Goal: Find specific page/section: Find specific page/section

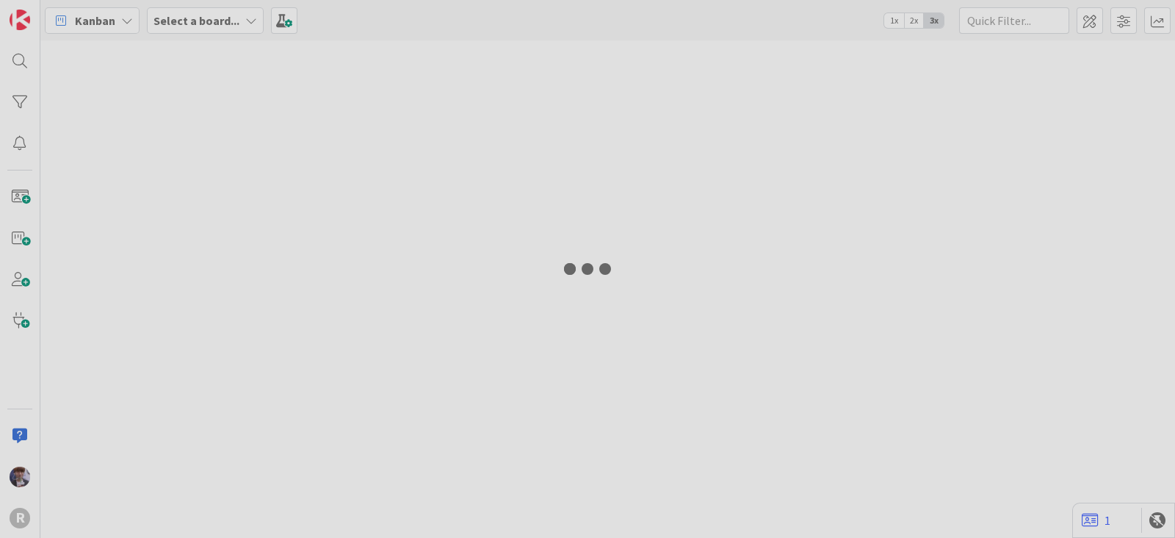
type input "run"
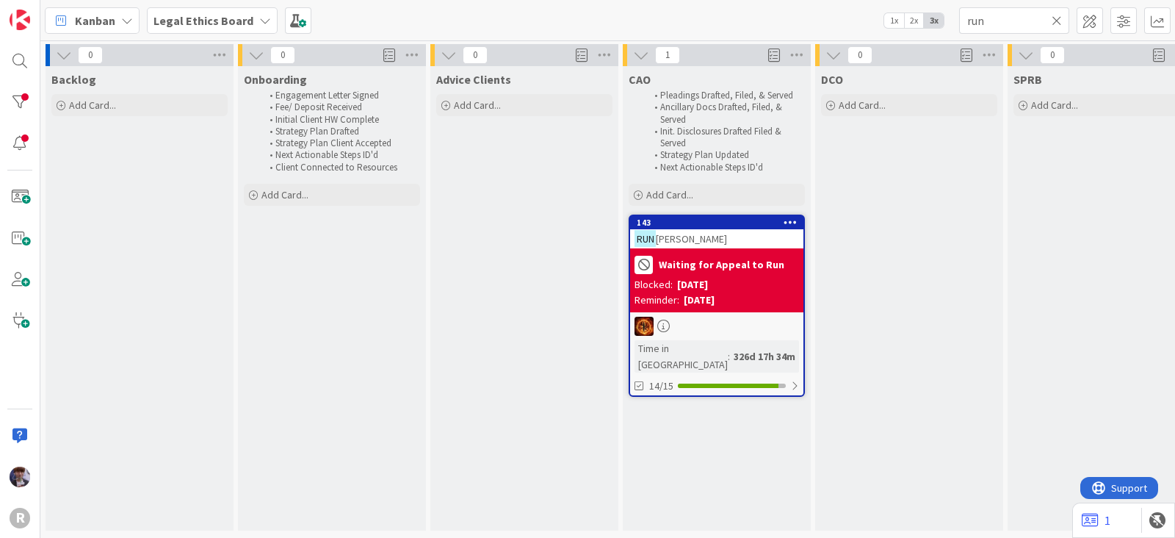
click at [181, 22] on b "Legal Ethics Board" at bounding box center [204, 20] width 100 height 15
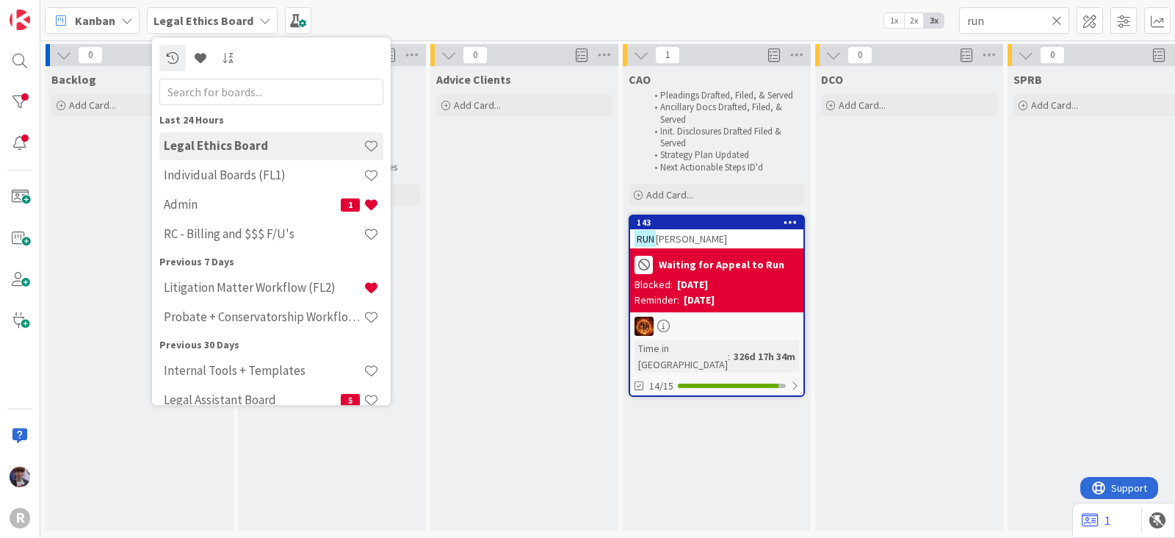
click at [125, 21] on icon at bounding box center [127, 21] width 12 height 12
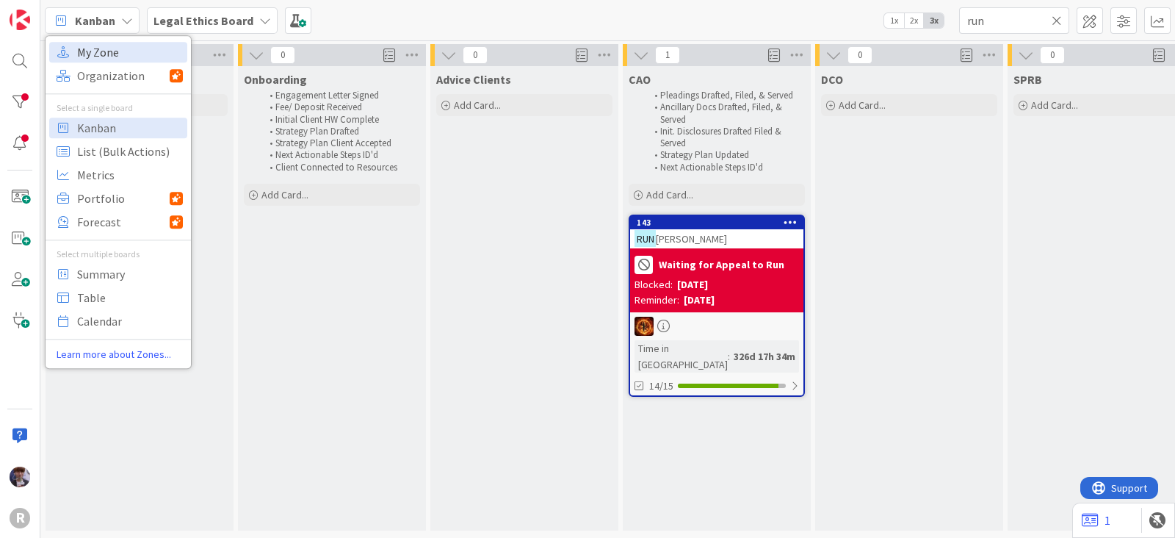
click at [121, 46] on span "My Zone" at bounding box center [130, 52] width 106 height 22
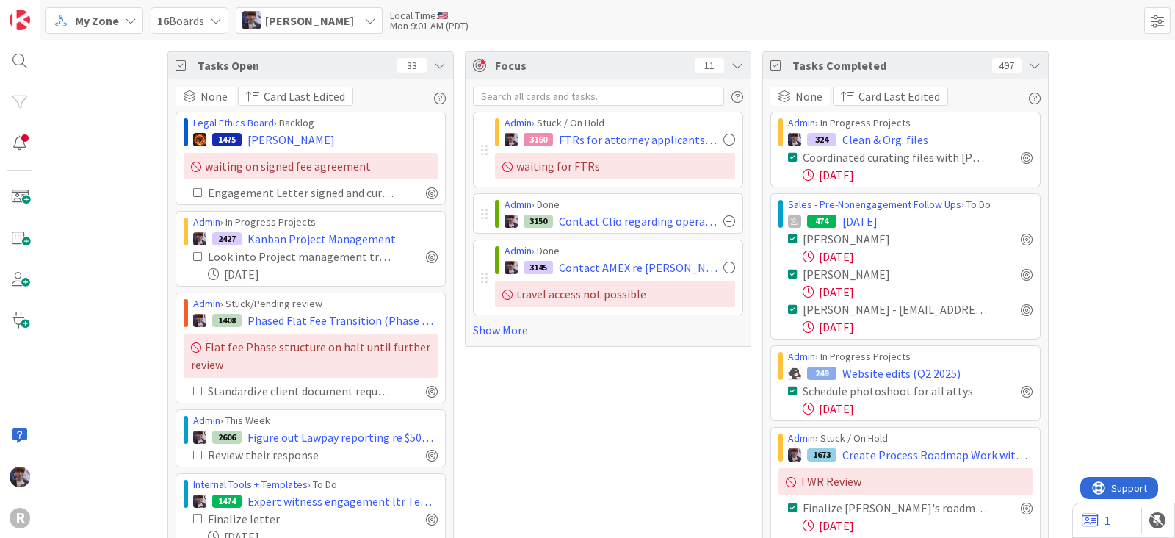
click at [443, 71] on div "Tasks Open 33" at bounding box center [310, 65] width 285 height 27
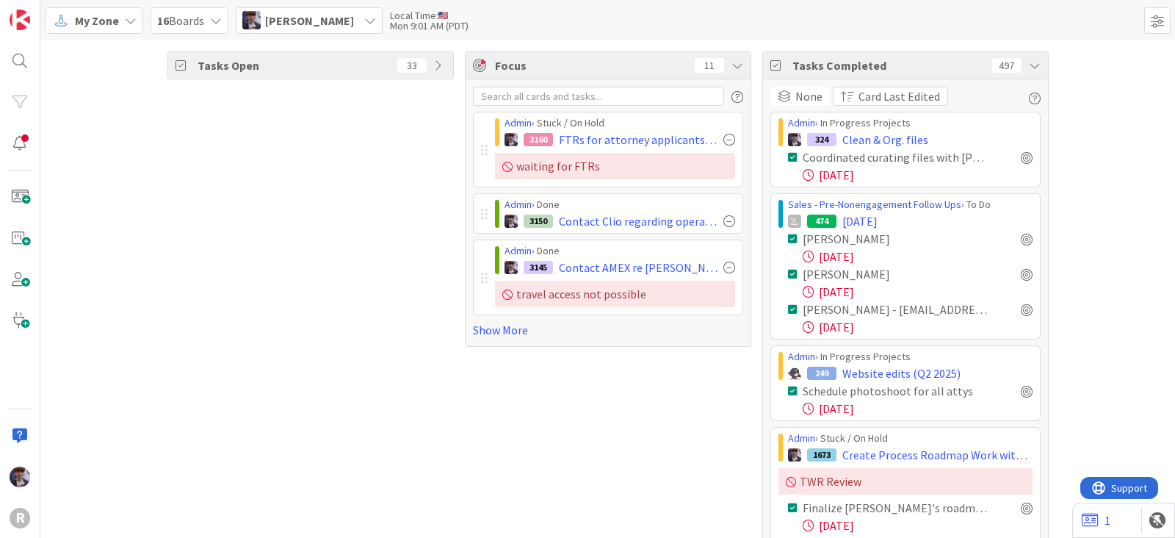
click at [1028, 72] on div "Tasks Completed 497" at bounding box center [905, 65] width 285 height 27
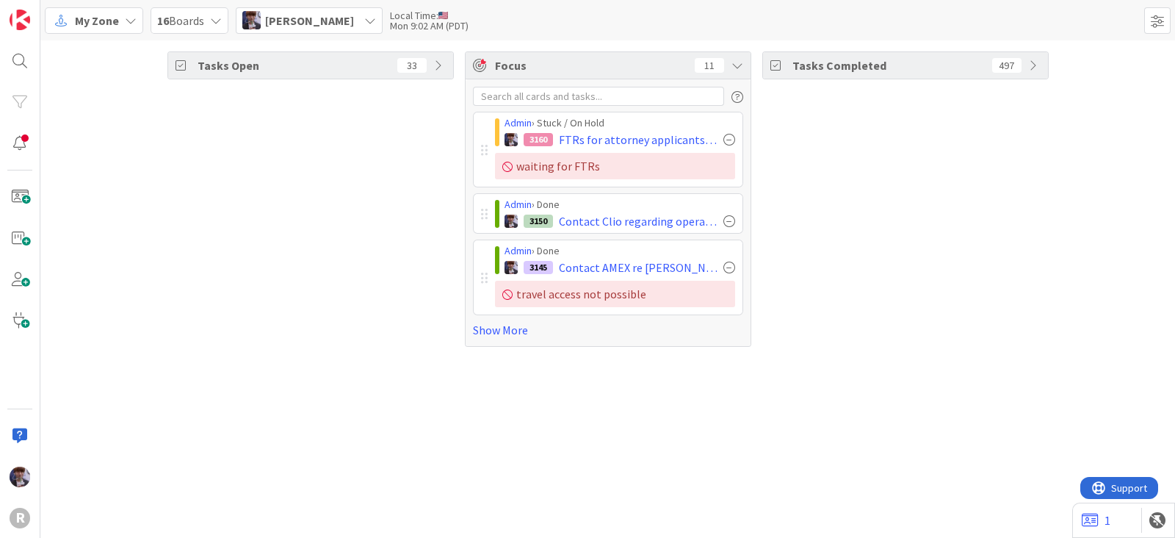
click at [354, 21] on span "Minka Laine Friesen" at bounding box center [309, 21] width 89 height 18
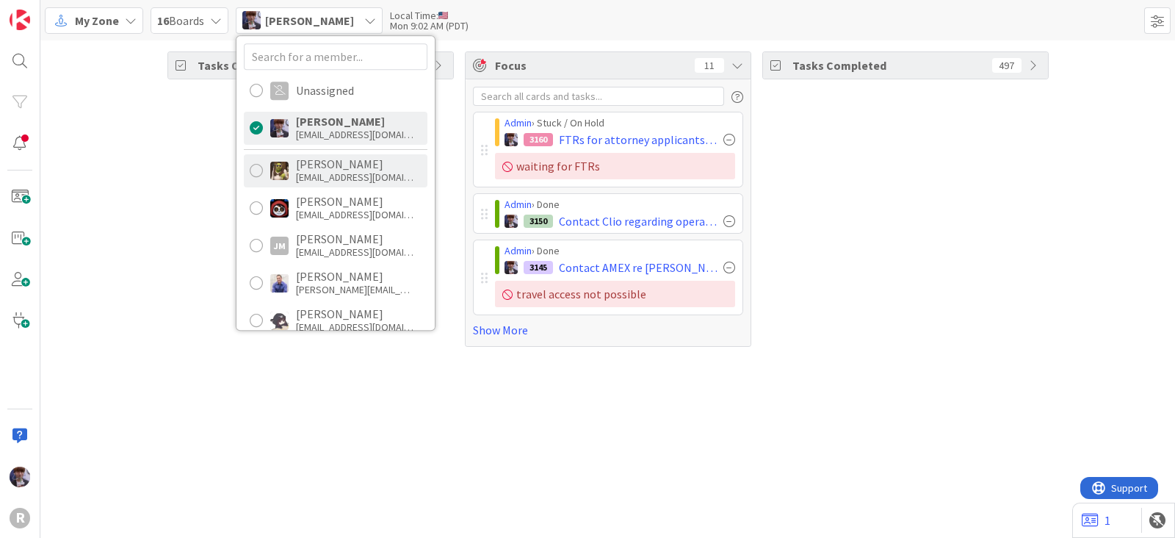
click at [342, 174] on div "dgines@reutercorbett.com" at bounding box center [355, 176] width 118 height 13
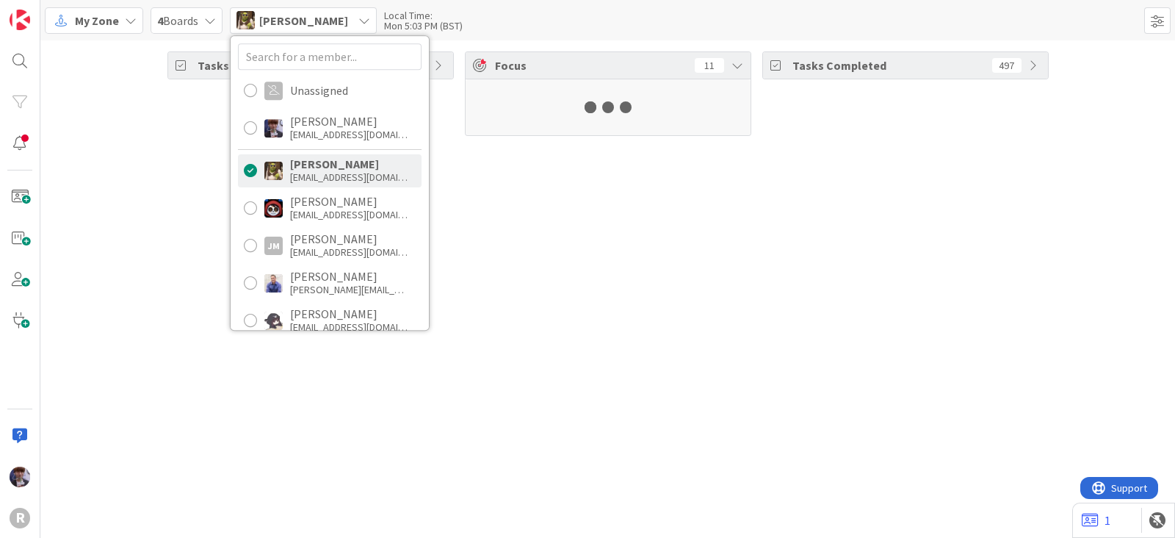
click at [192, 178] on div "Tasks Open 33 Focus 11 Tasks Completed 497" at bounding box center [607, 288] width 1135 height 497
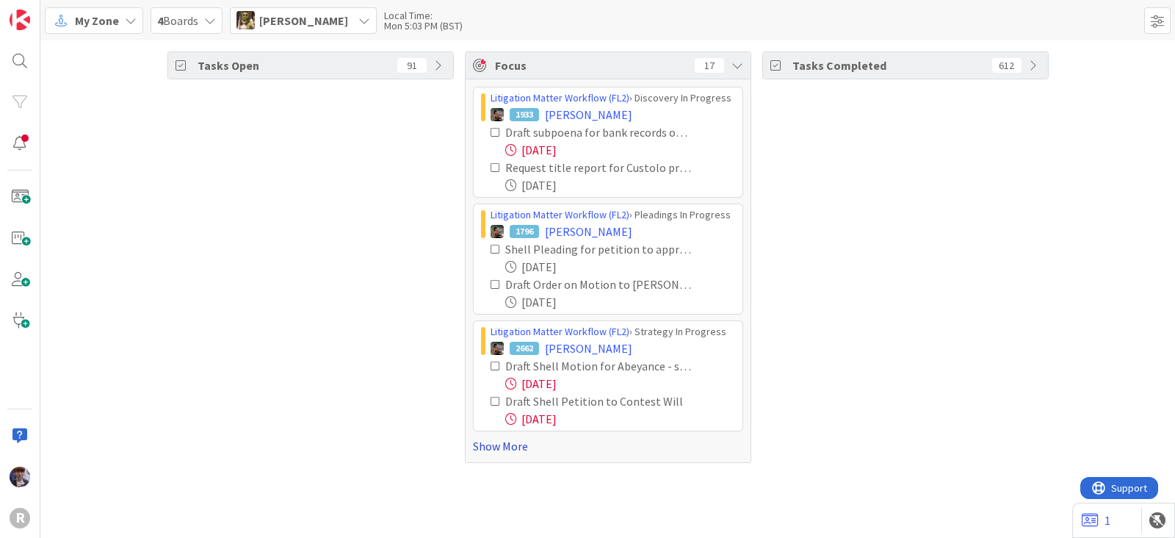
click at [498, 450] on link "Show More" at bounding box center [608, 446] width 270 height 18
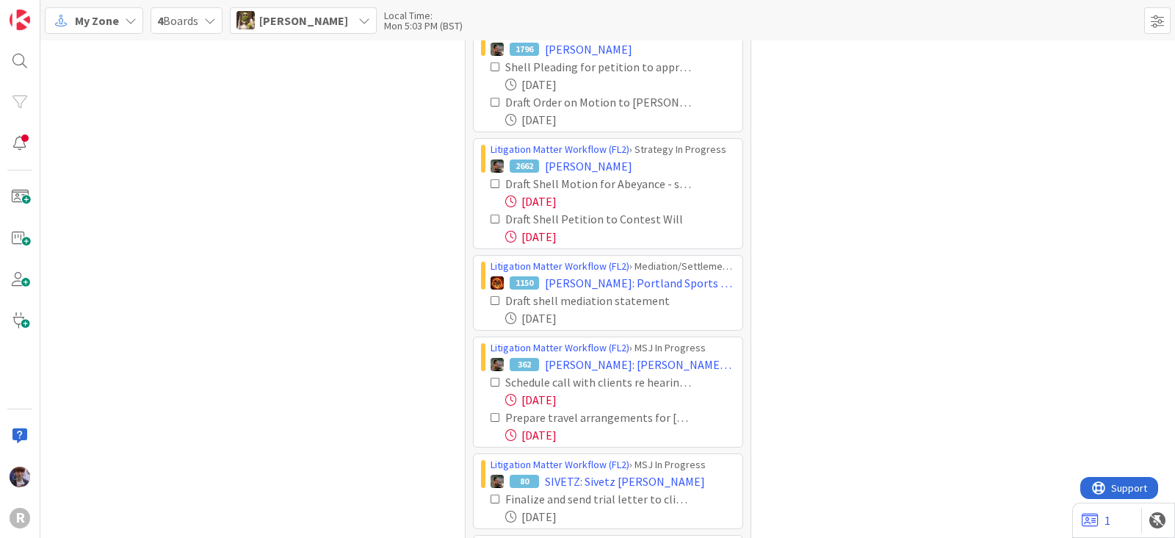
scroll to position [183, 0]
click at [491, 178] on icon at bounding box center [496, 183] width 10 height 10
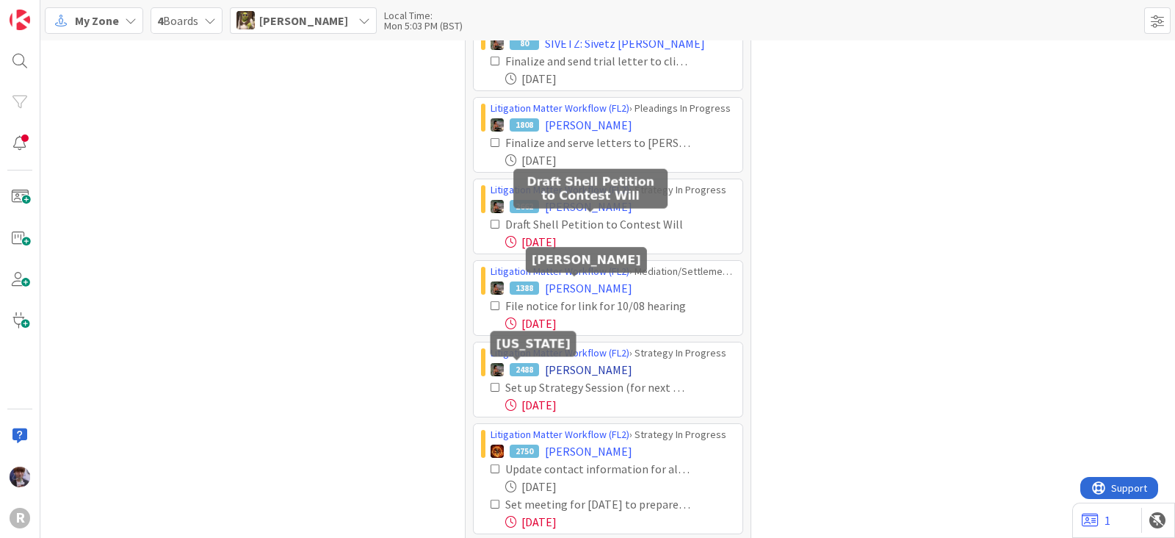
scroll to position [502, 0]
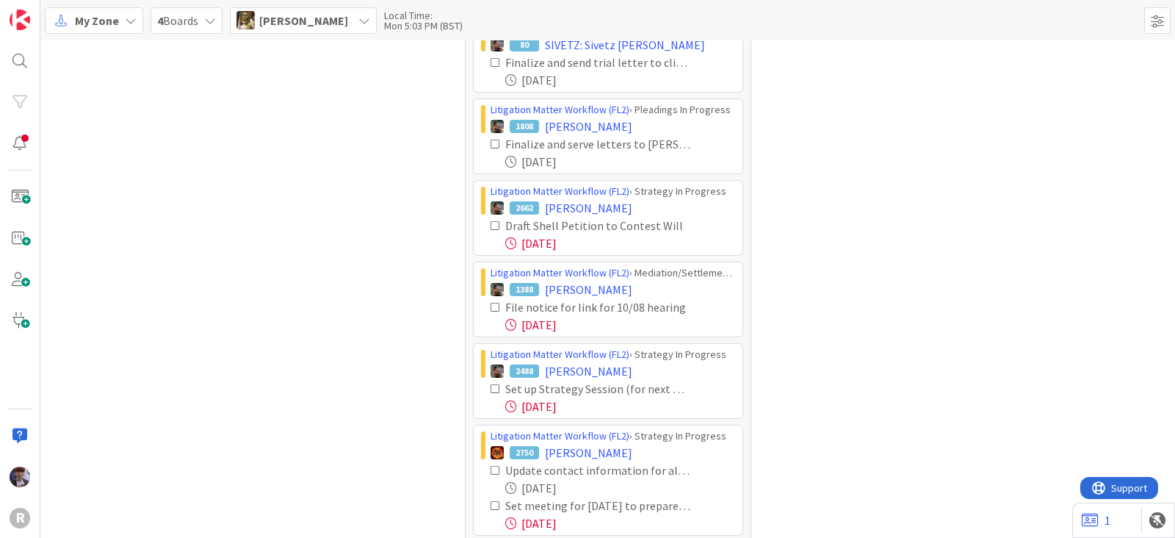
click at [491, 220] on icon at bounding box center [496, 225] width 10 height 10
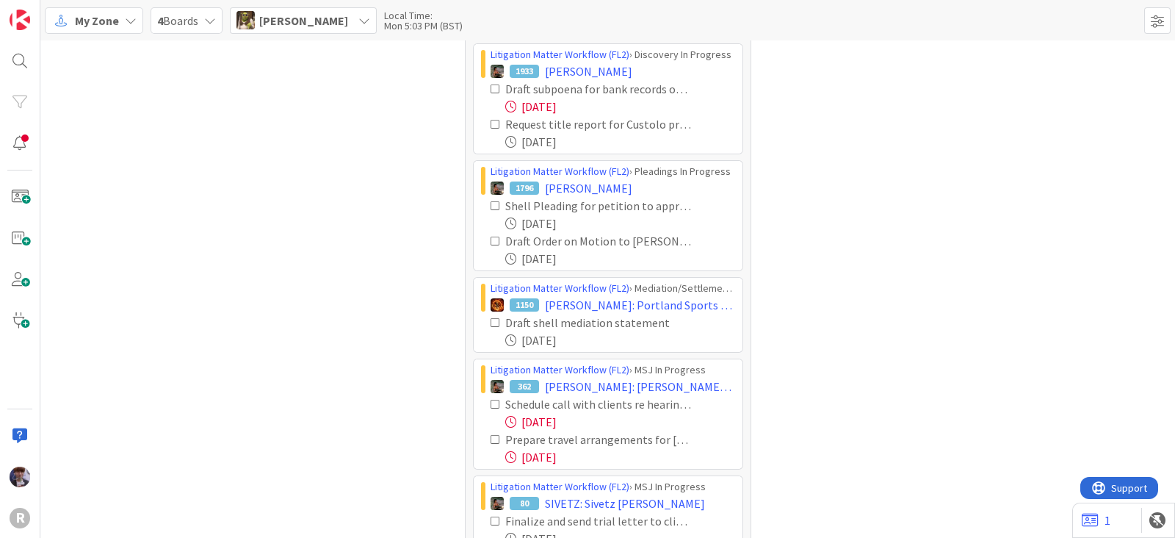
scroll to position [43, 0]
click at [491, 402] on icon at bounding box center [496, 405] width 10 height 10
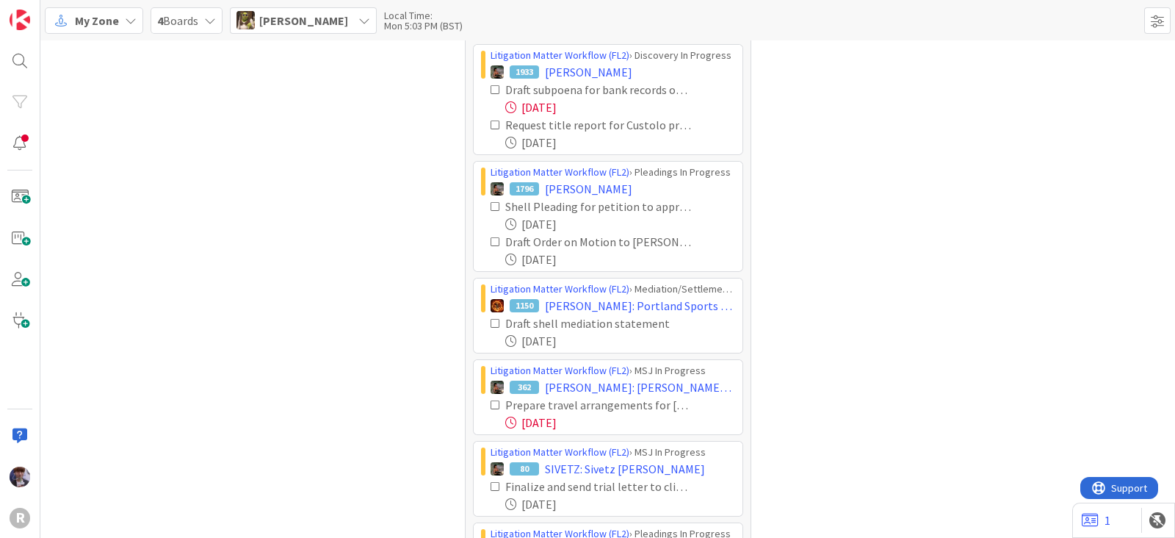
click at [491, 402] on icon at bounding box center [496, 405] width 10 height 10
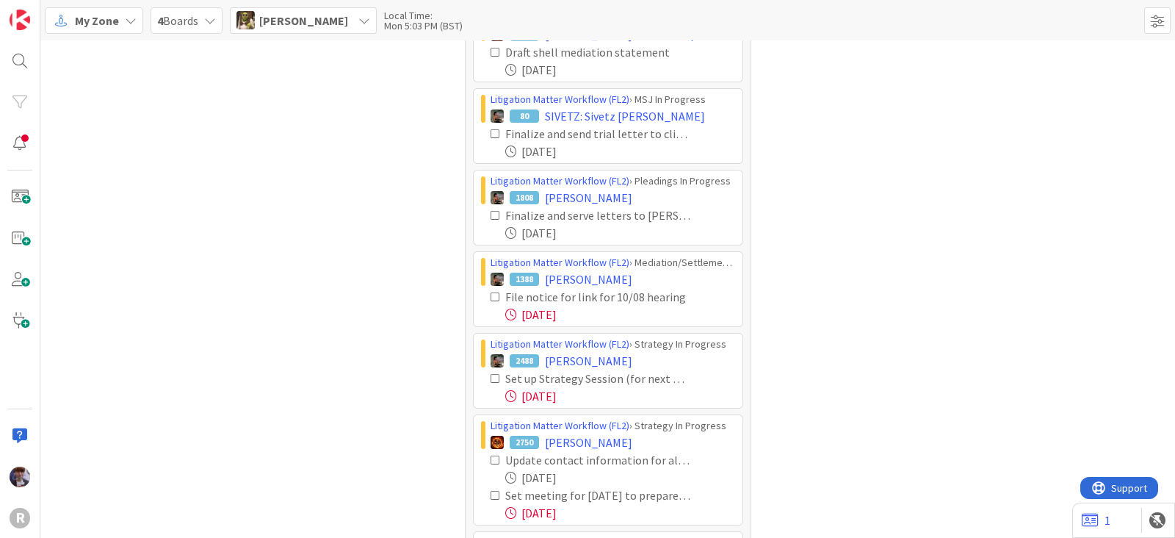
scroll to position [316, 0]
click at [491, 372] on icon at bounding box center [496, 376] width 10 height 10
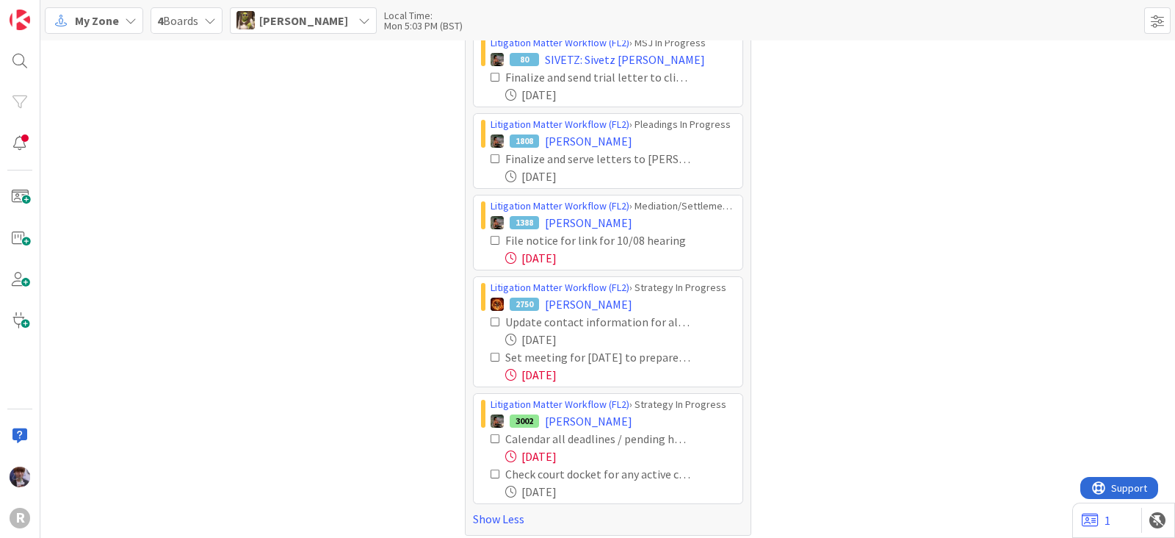
scroll to position [376, 0]
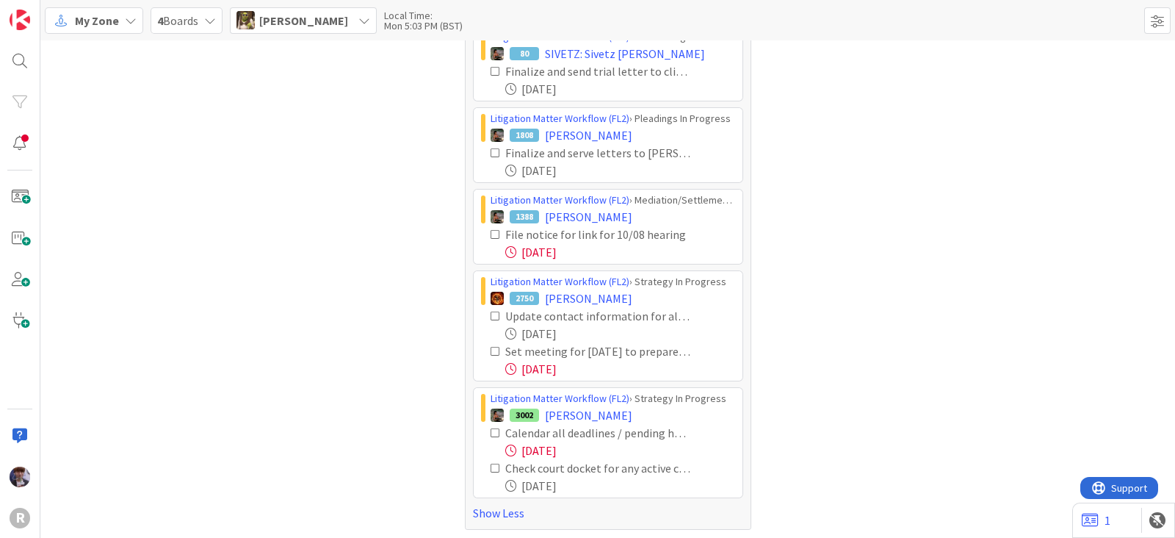
click at [491, 350] on icon at bounding box center [496, 351] width 10 height 10
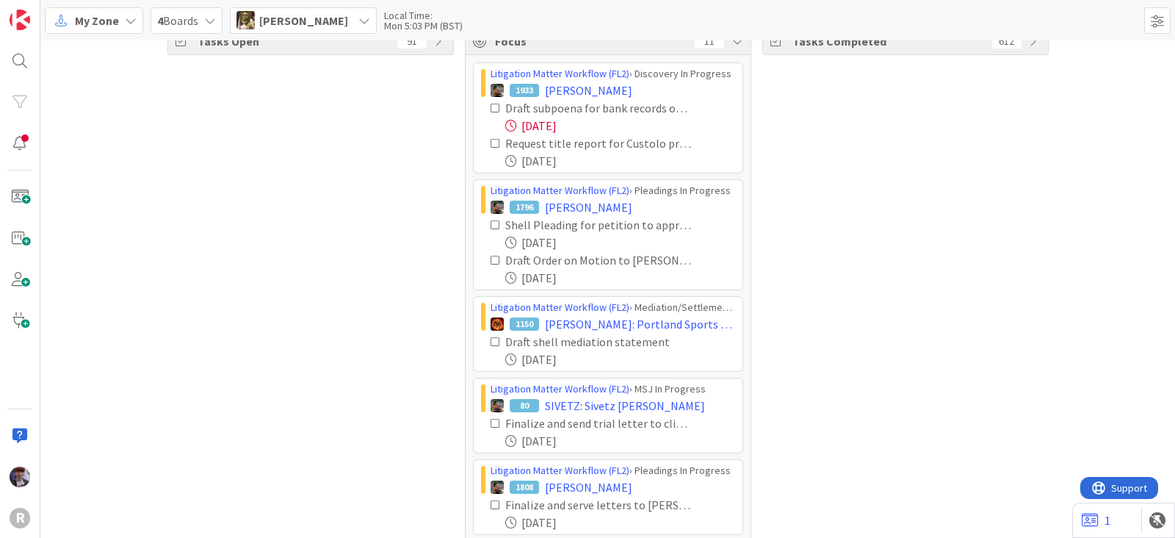
scroll to position [0, 0]
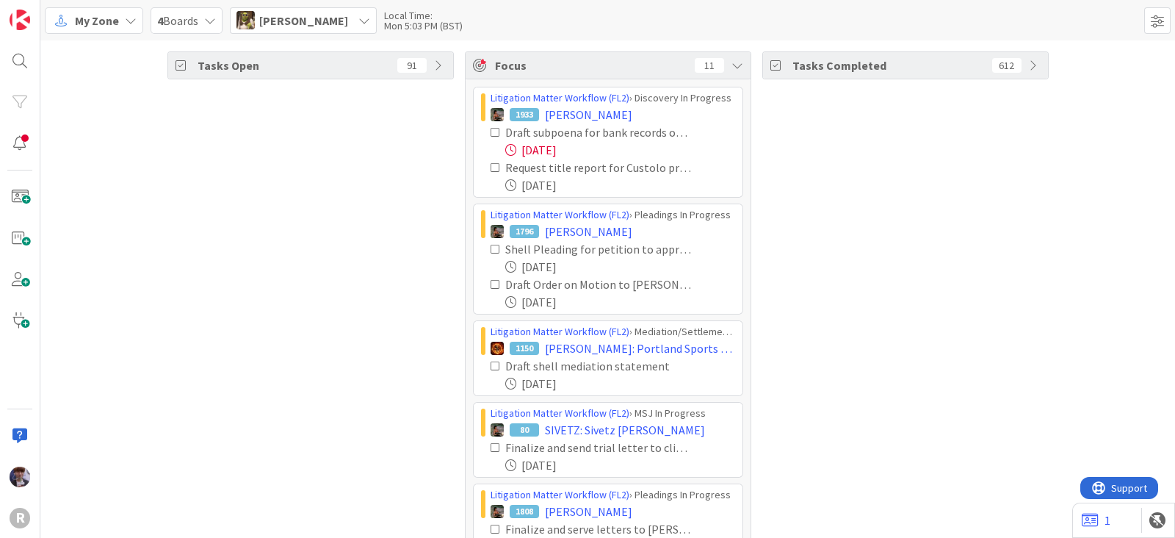
click at [359, 18] on icon at bounding box center [365, 21] width 12 height 12
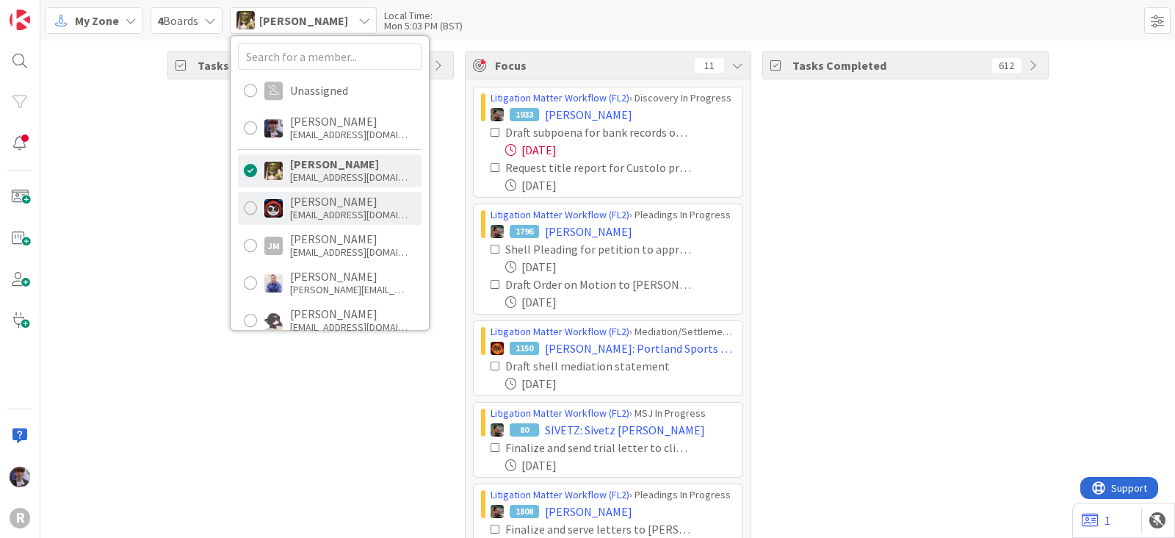
click at [333, 202] on div "Jasmin Sanchez" at bounding box center [349, 201] width 118 height 13
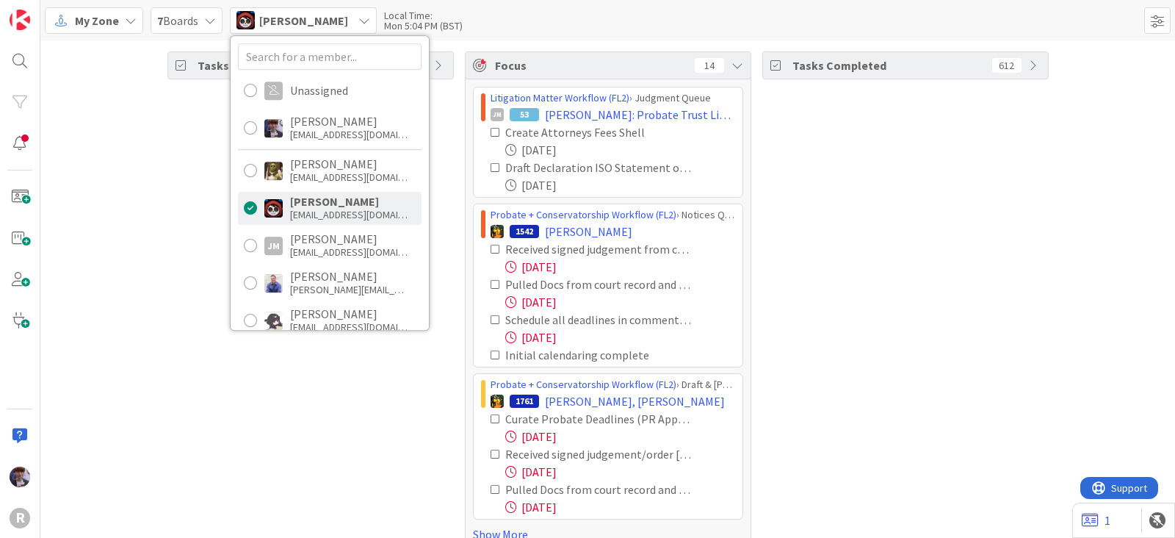
click at [339, 375] on div "Tasks Open 86" at bounding box center [310, 301] width 287 height 500
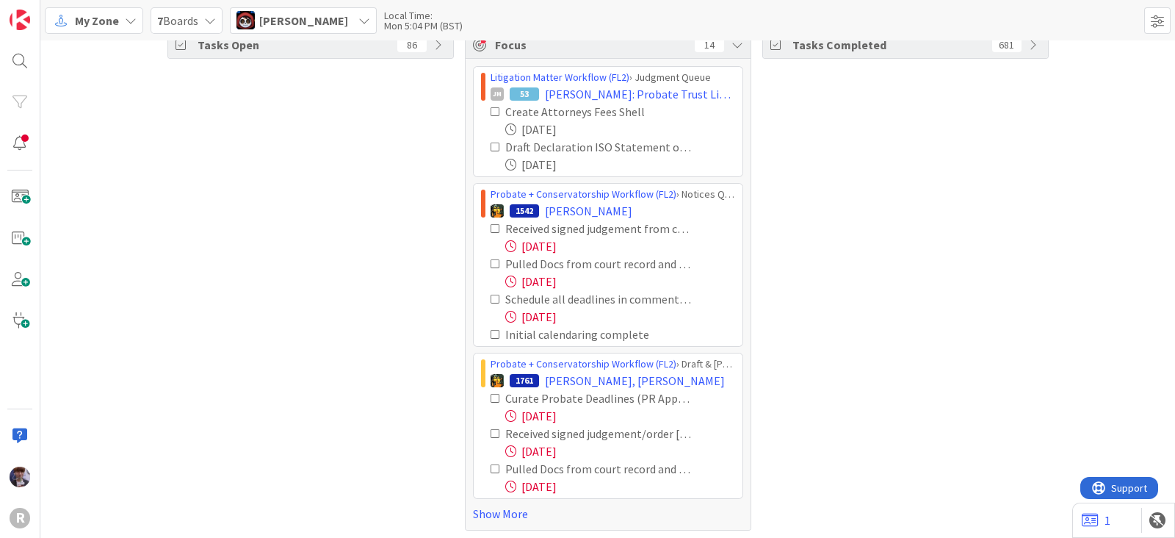
scroll to position [23, 0]
click at [494, 505] on link "Show More" at bounding box center [608, 511] width 270 height 18
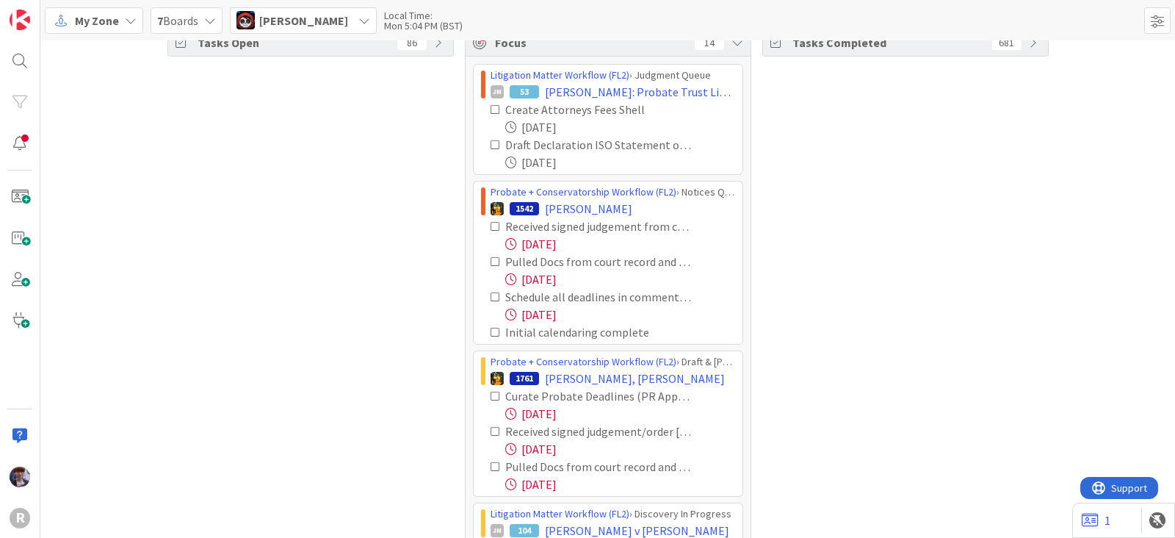
click at [491, 392] on icon at bounding box center [496, 396] width 10 height 10
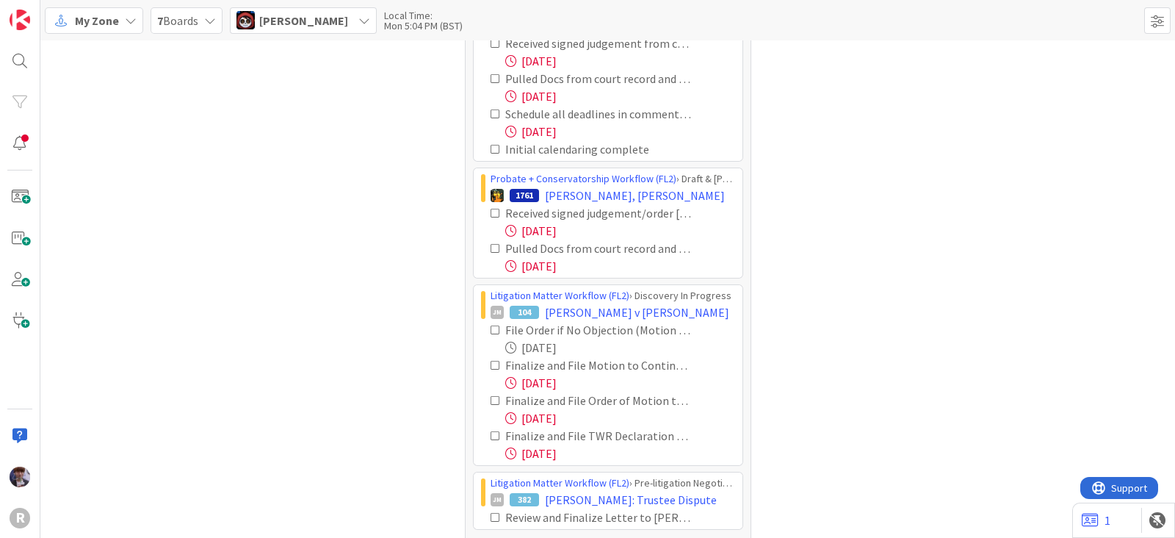
scroll to position [206, 0]
click at [491, 212] on icon at bounding box center [496, 213] width 10 height 10
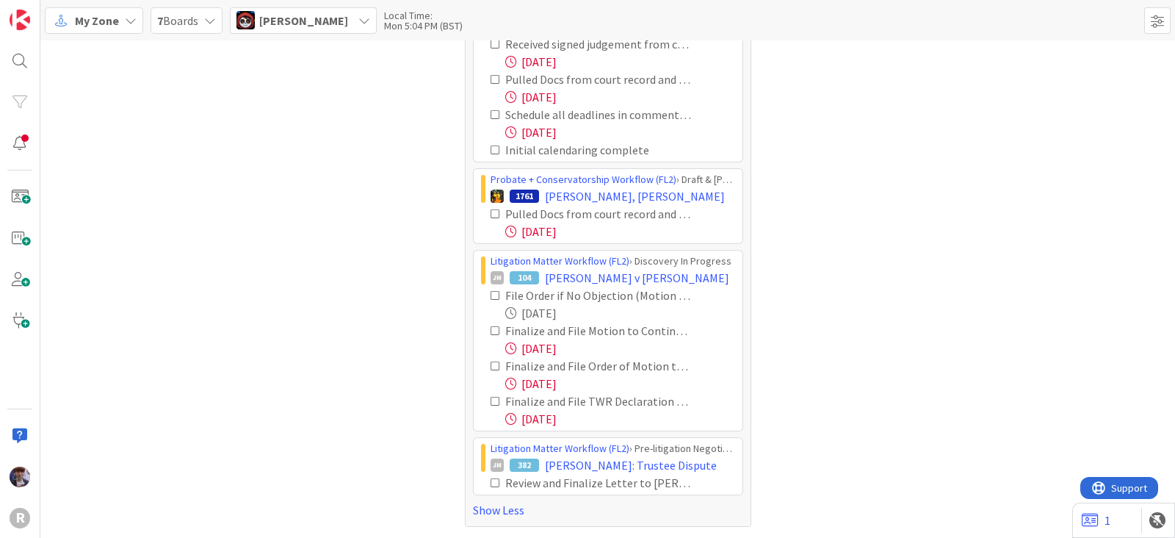
scroll to position [203, 0]
click at [491, 212] on icon at bounding box center [496, 216] width 10 height 10
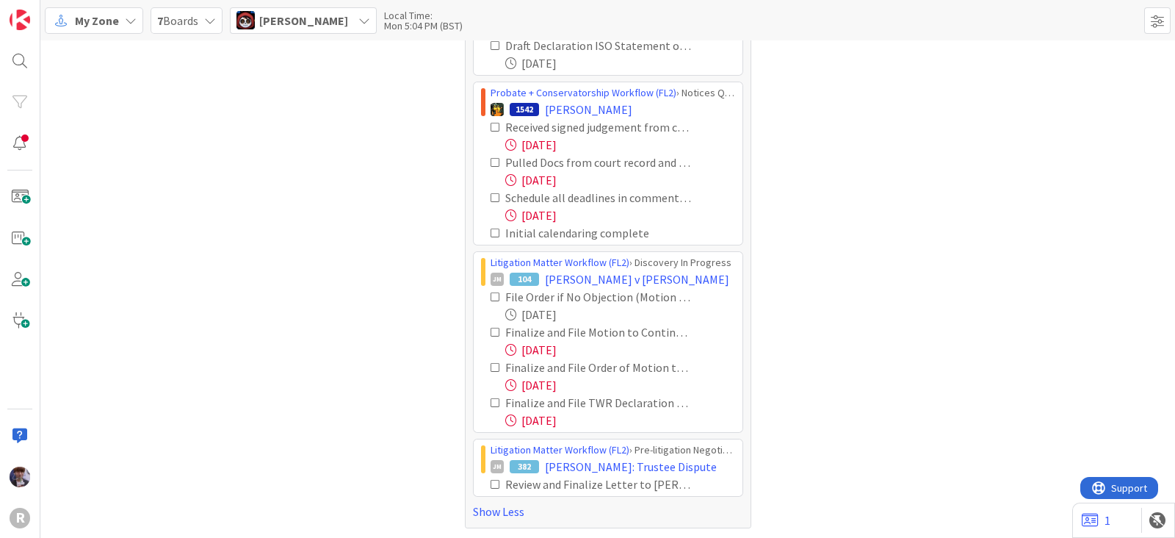
click at [491, 329] on icon at bounding box center [496, 332] width 10 height 10
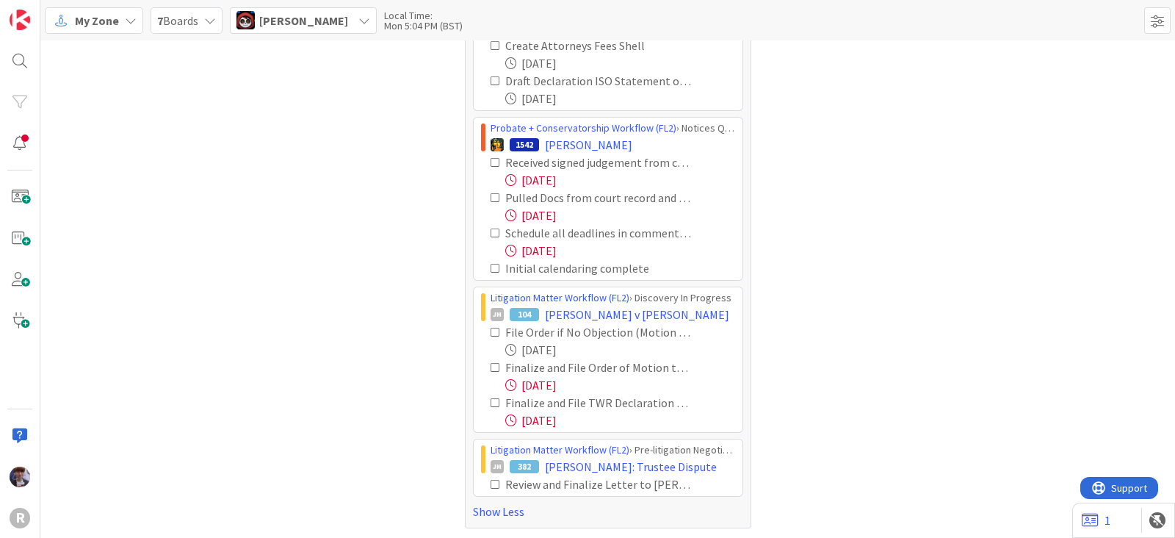
click at [491, 367] on icon at bounding box center [496, 367] width 10 height 10
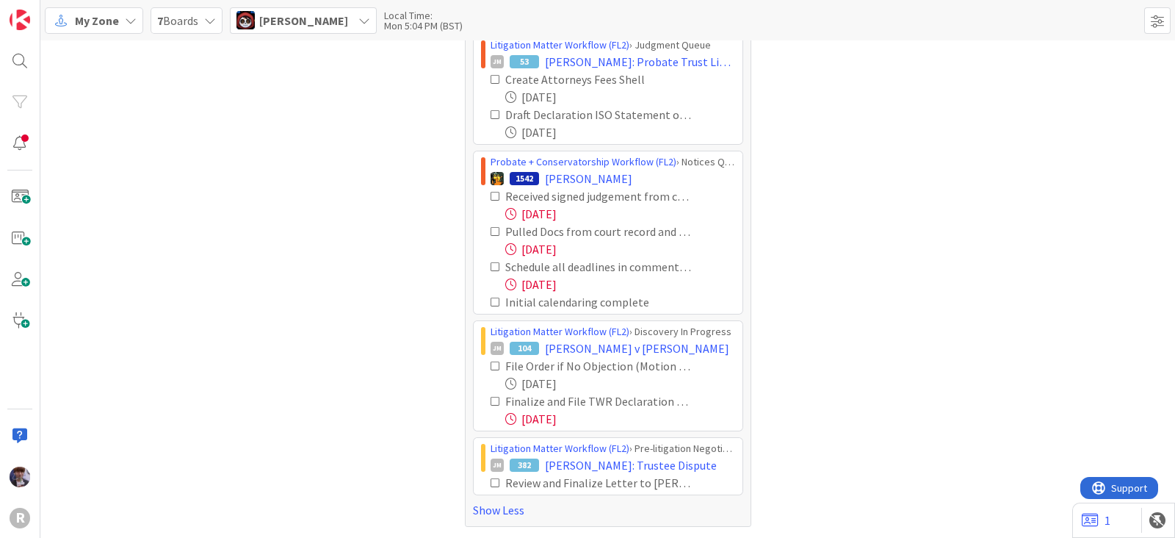
scroll to position [51, 0]
drag, startPoint x: 488, startPoint y: 404, endPoint x: 478, endPoint y: 408, distance: 10.5
click at [491, 405] on icon at bounding box center [496, 402] width 10 height 10
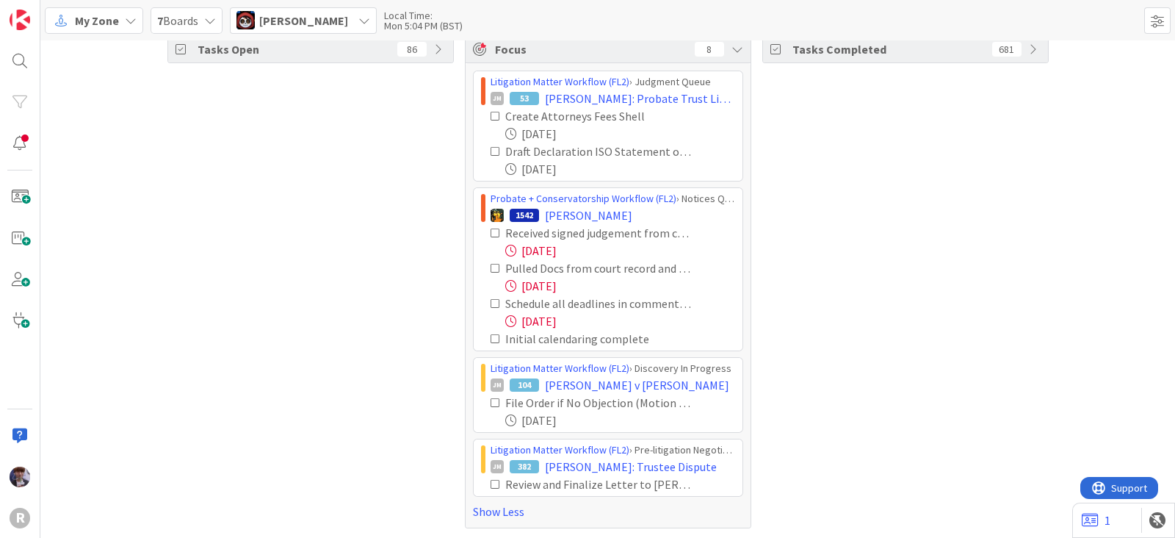
click at [491, 483] on icon at bounding box center [496, 484] width 10 height 10
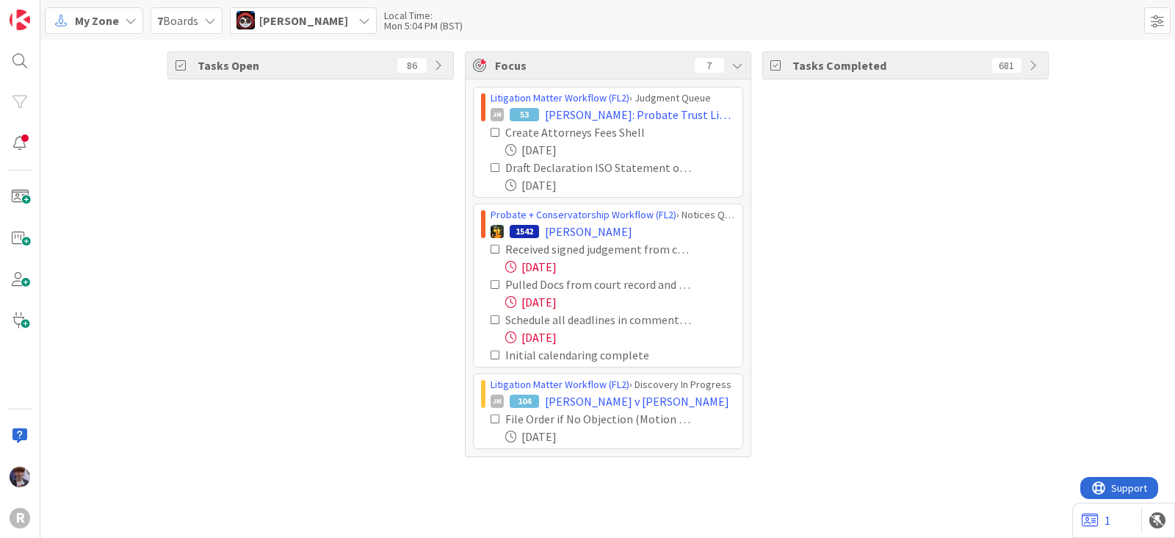
click at [327, 25] on span "Jasmin Sanchez" at bounding box center [303, 21] width 89 height 18
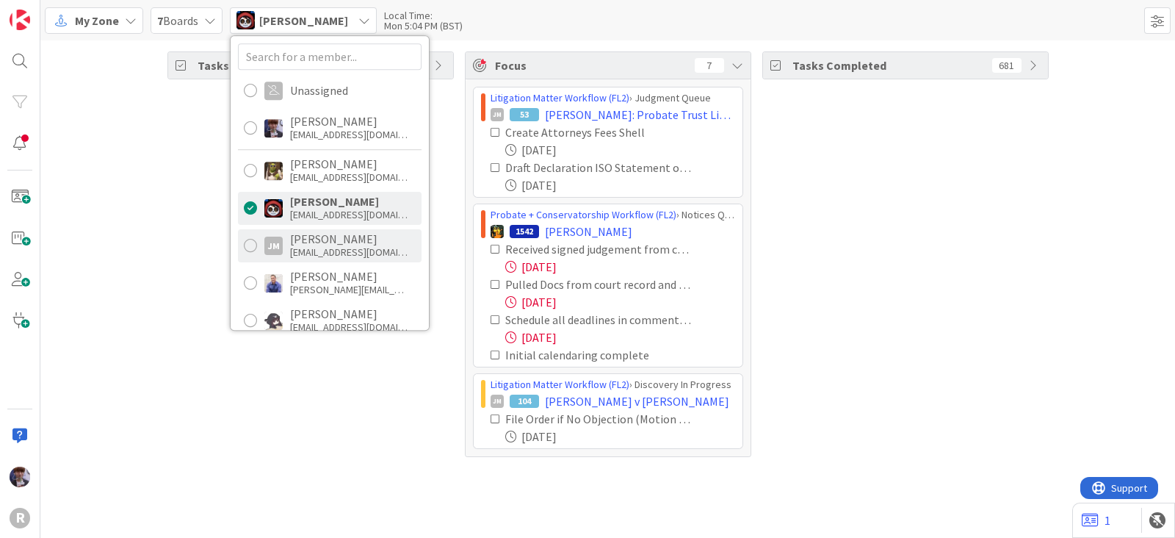
click at [349, 248] on div "jmyers@reutercorbett.com" at bounding box center [349, 251] width 118 height 13
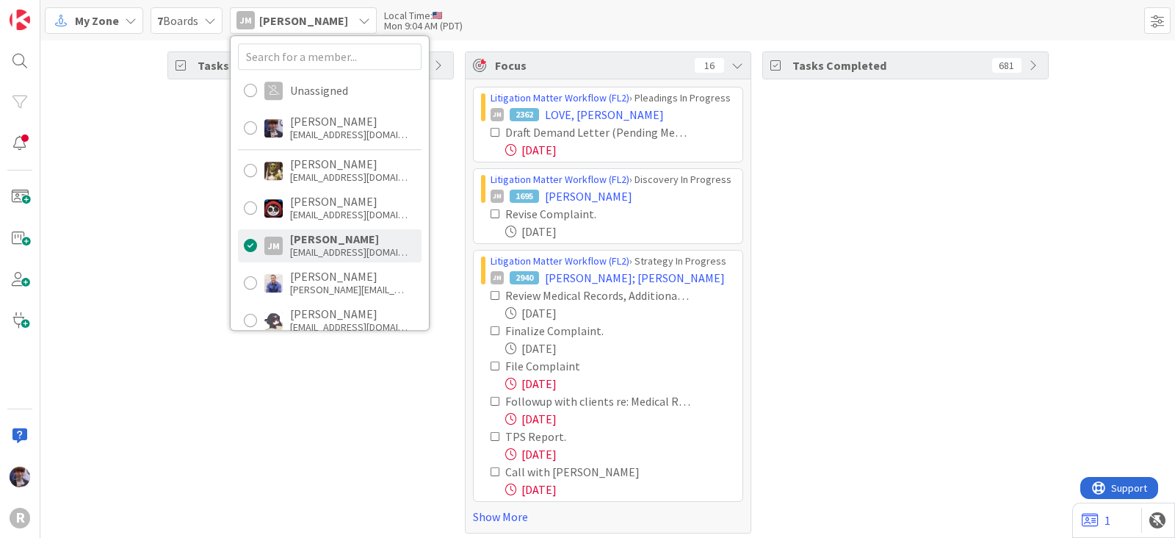
click at [356, 370] on div "Tasks Open 36" at bounding box center [310, 292] width 287 height 482
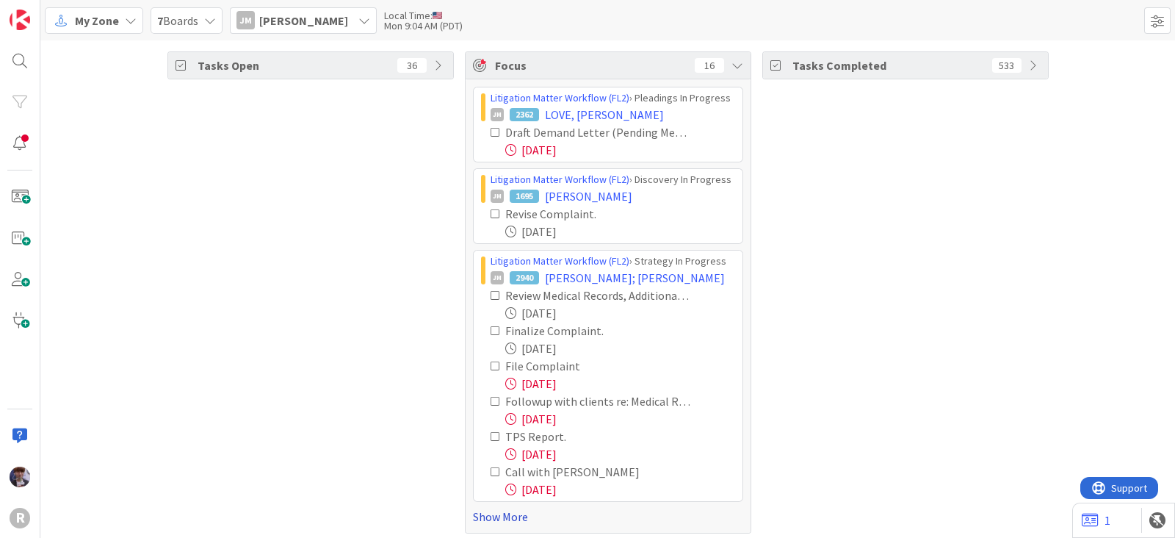
click at [497, 521] on link "Show More" at bounding box center [608, 517] width 270 height 18
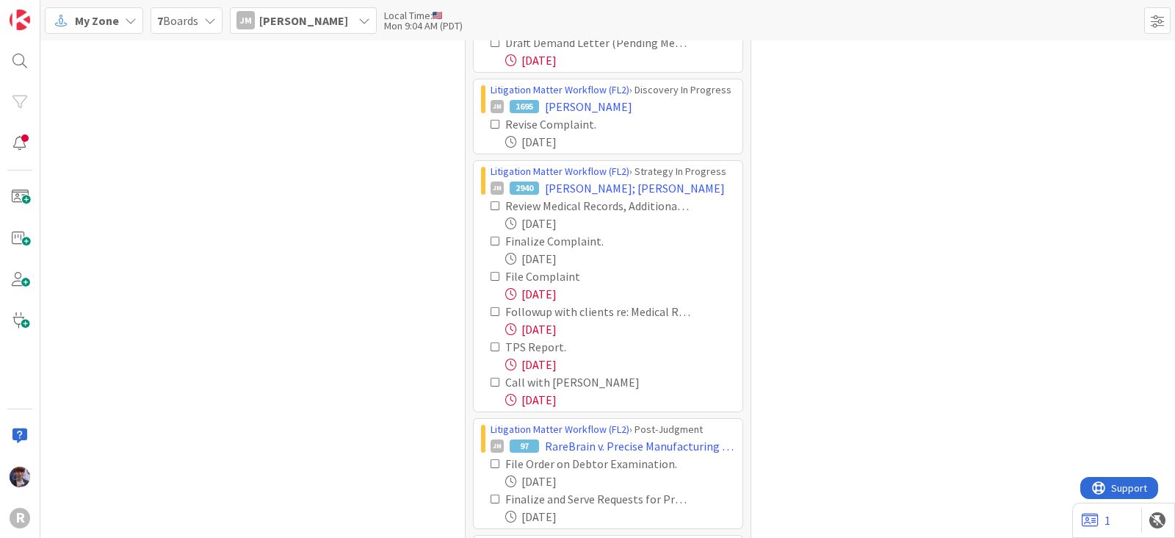
scroll to position [90, 0]
click at [491, 308] on icon at bounding box center [496, 311] width 10 height 10
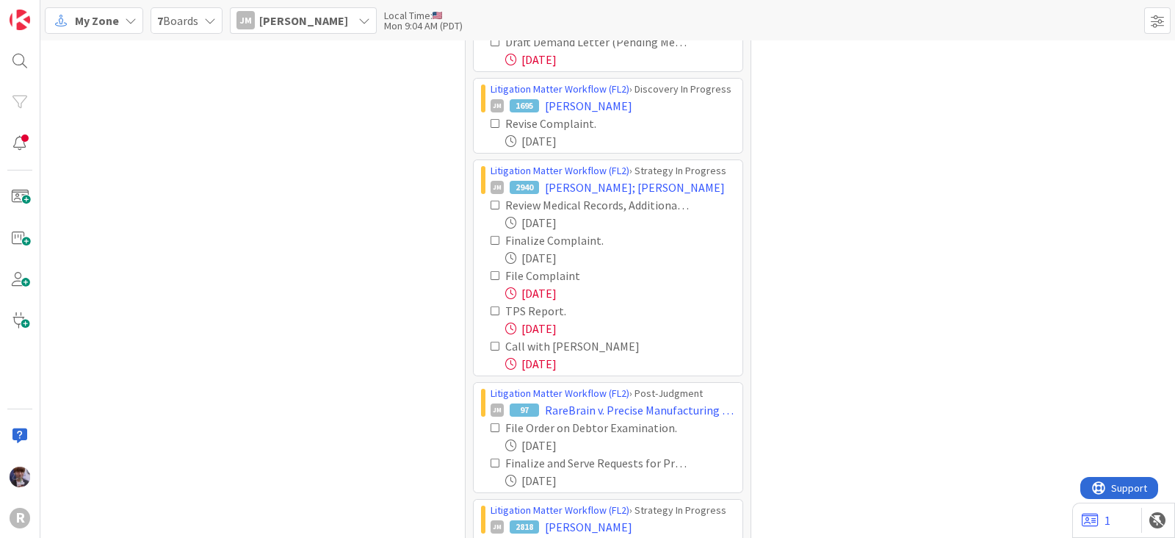
click at [491, 343] on icon at bounding box center [496, 346] width 10 height 10
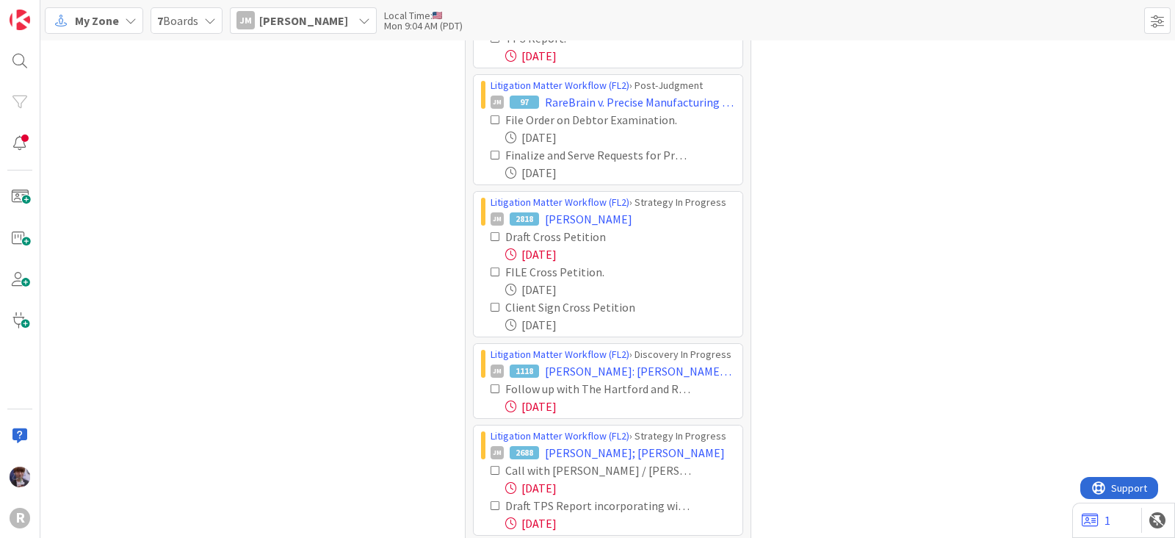
scroll to position [364, 0]
click at [491, 233] on icon at bounding box center [496, 236] width 10 height 10
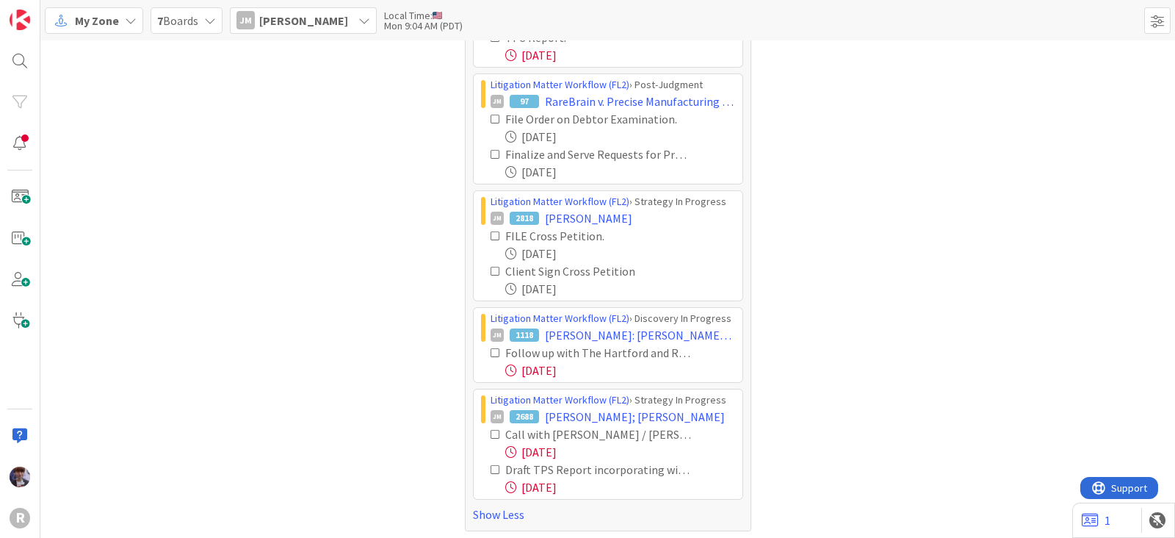
click at [491, 434] on icon at bounding box center [496, 434] width 10 height 10
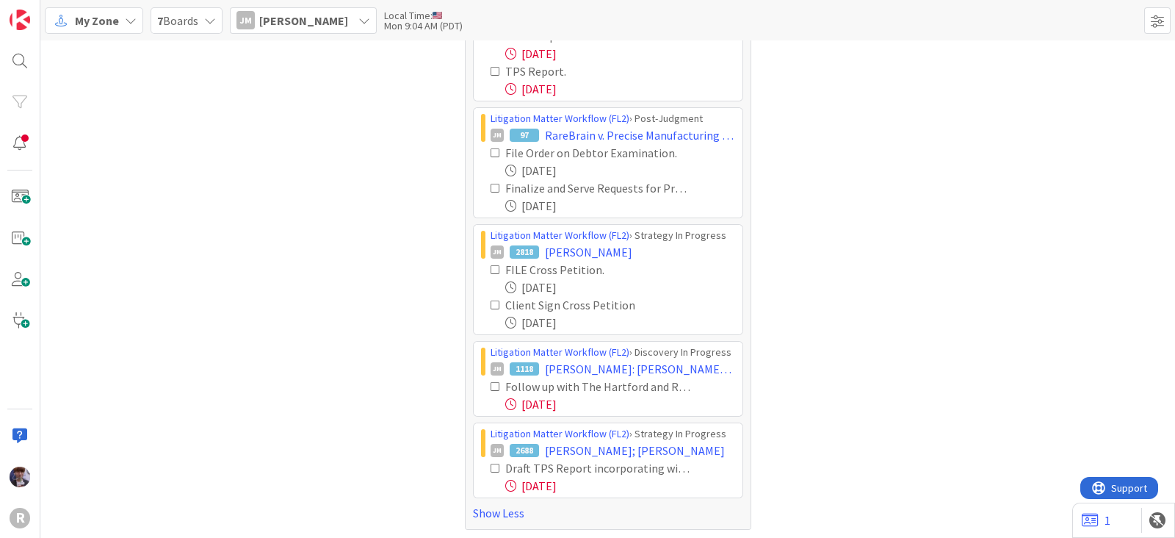
click at [491, 386] on icon at bounding box center [496, 386] width 10 height 10
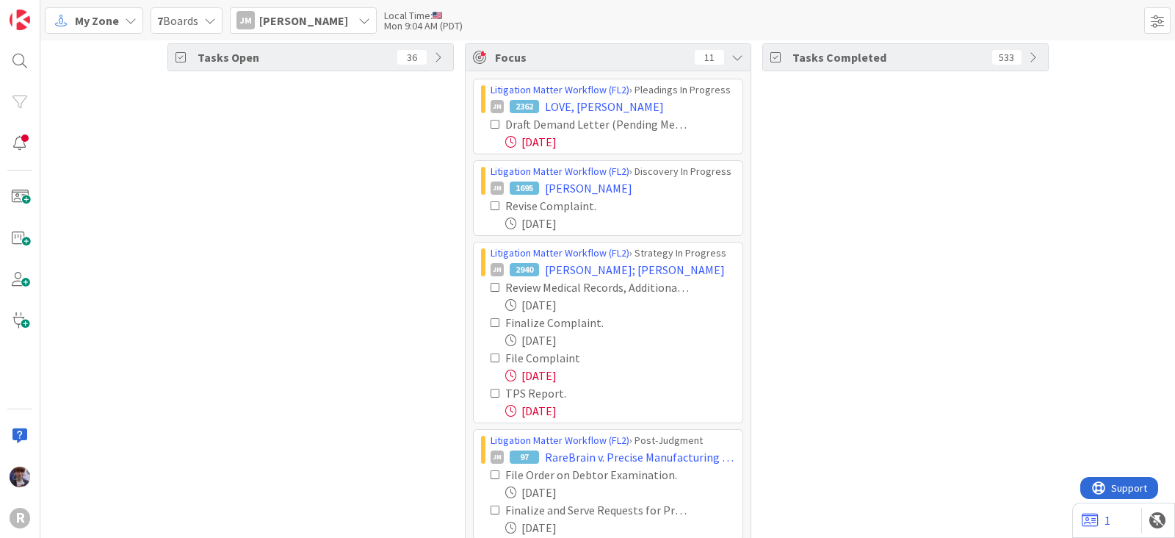
scroll to position [0, 0]
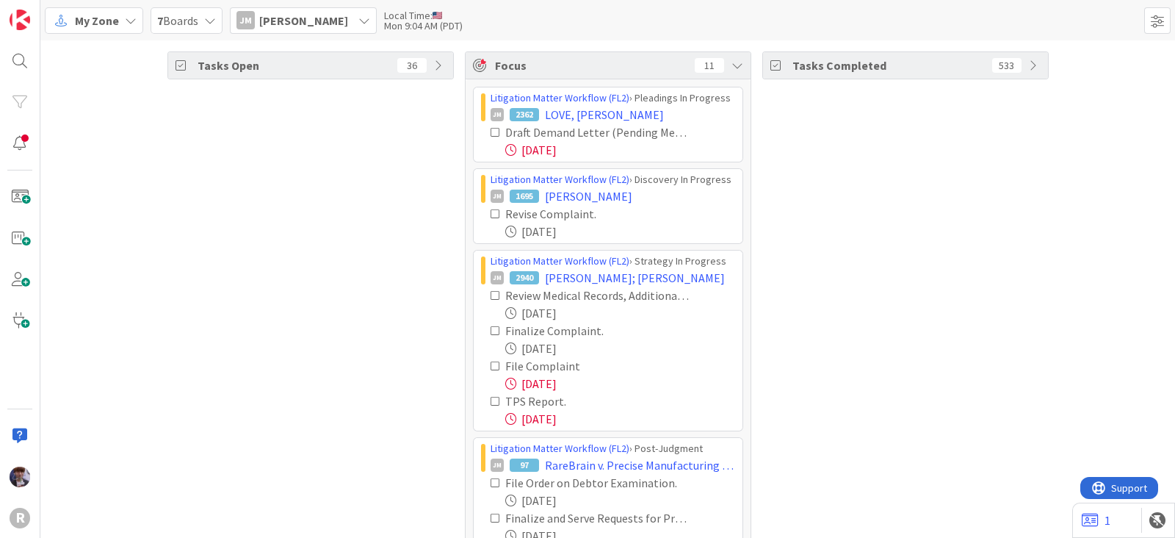
click at [321, 24] on div "JM Jeff Myers" at bounding box center [303, 20] width 147 height 26
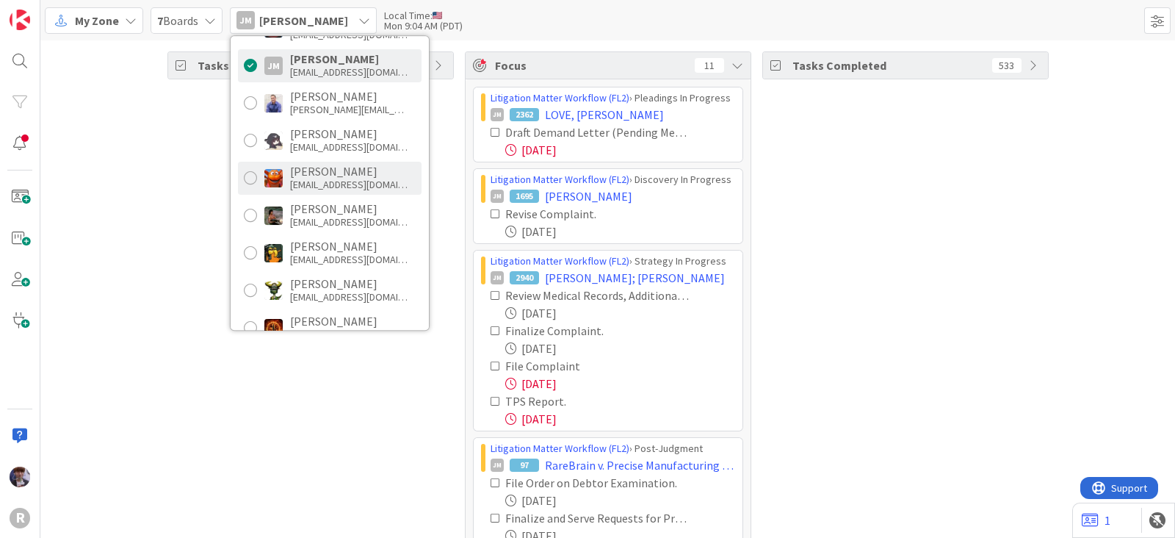
click at [338, 178] on div "kadams@reutercorbett.com" at bounding box center [349, 184] width 118 height 13
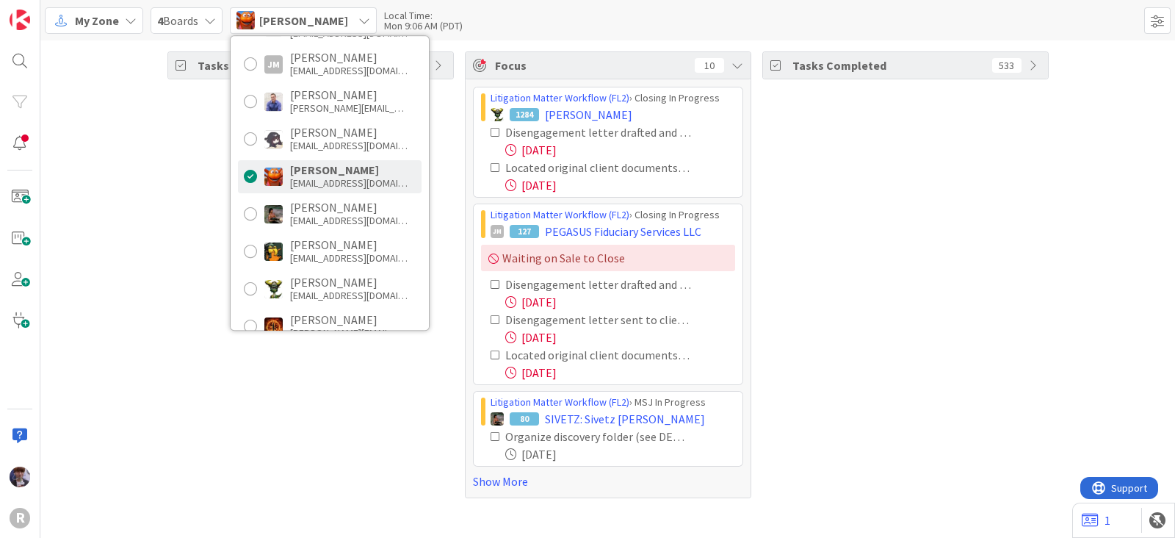
scroll to position [182, 0]
click at [202, 207] on div "Tasks Open 43" at bounding box center [310, 274] width 287 height 447
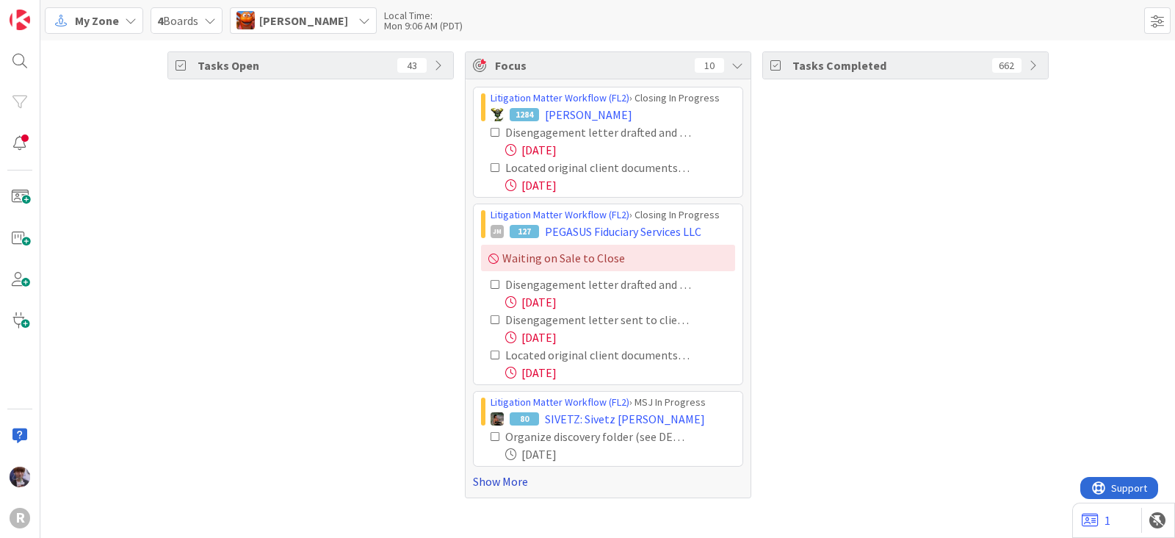
click at [485, 480] on link "Show More" at bounding box center [608, 481] width 270 height 18
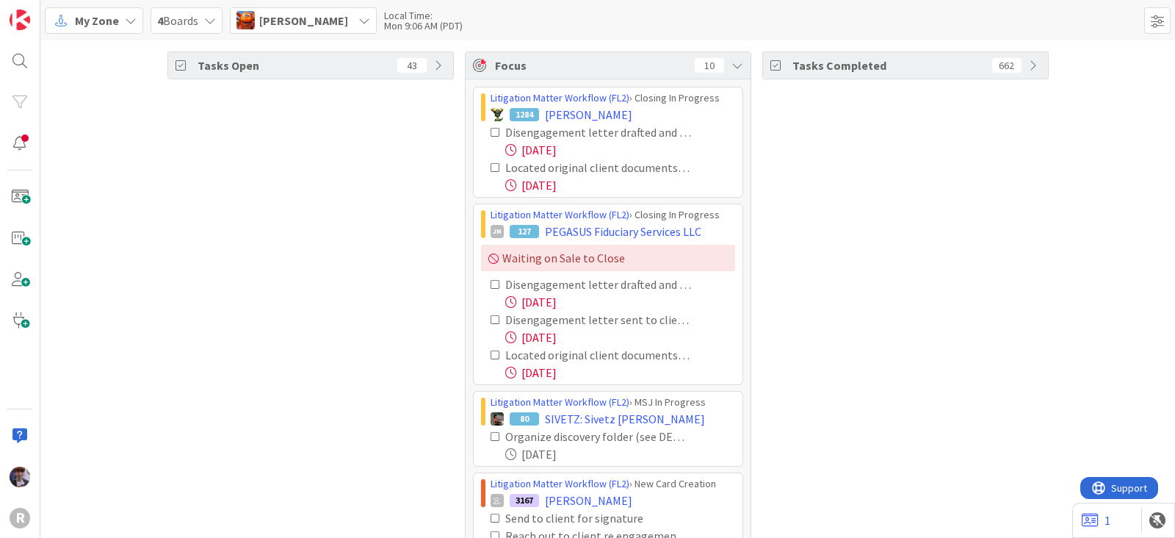
click at [491, 134] on icon at bounding box center [496, 132] width 10 height 10
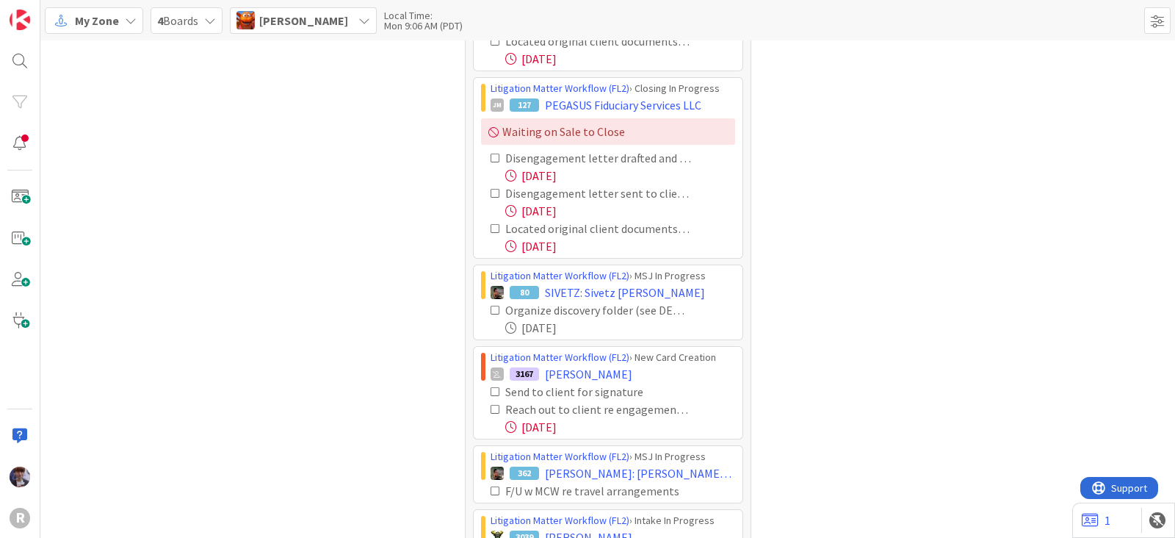
scroll to position [91, 0]
click at [491, 156] on icon at bounding box center [496, 158] width 10 height 10
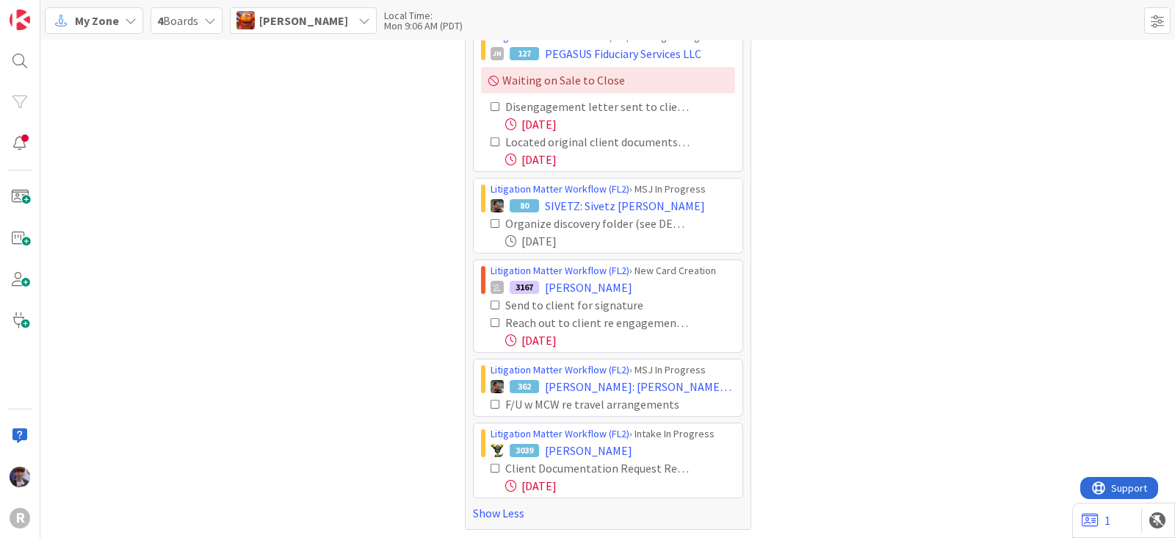
scroll to position [143, 0]
click at [491, 318] on icon at bounding box center [496, 322] width 10 height 10
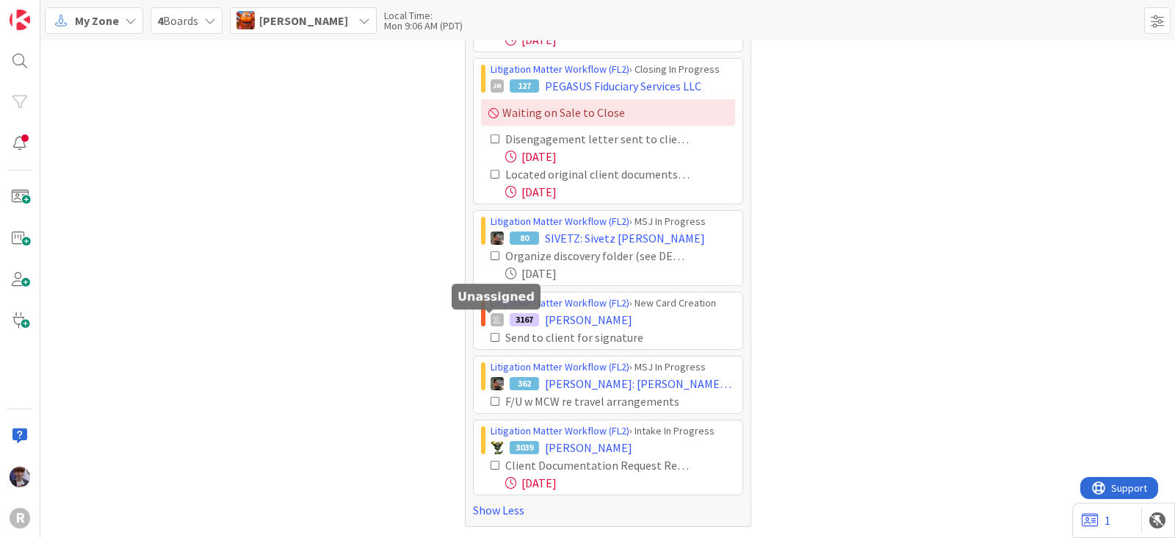
scroll to position [108, 0]
click at [316, 32] on div "Kiara Adams" at bounding box center [303, 20] width 147 height 26
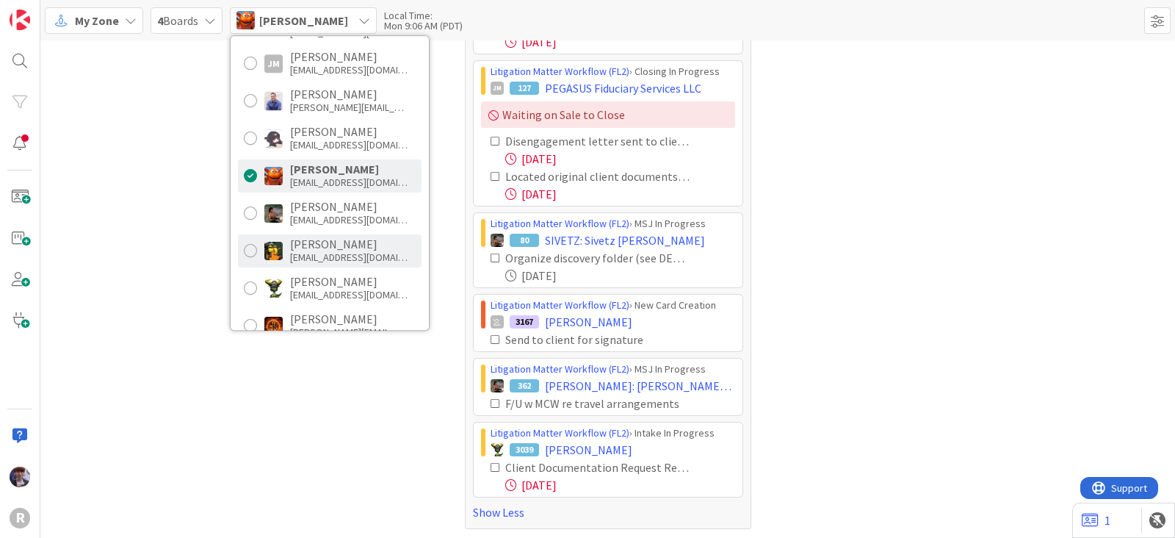
click at [301, 244] on div "Michael Robb" at bounding box center [349, 243] width 118 height 13
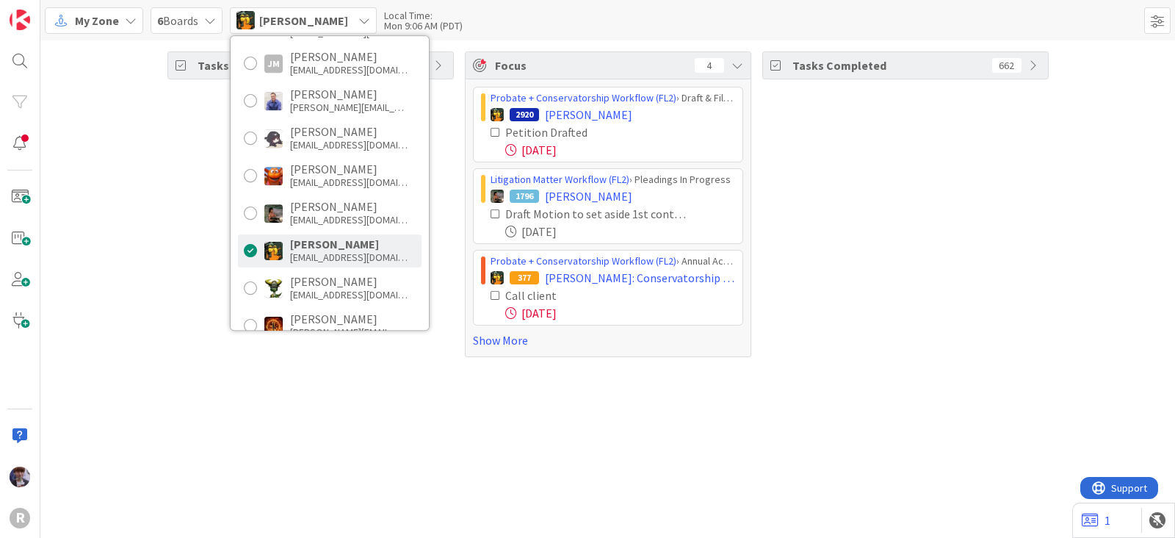
click at [208, 266] on div "Tasks Open 77" at bounding box center [310, 204] width 287 height 306
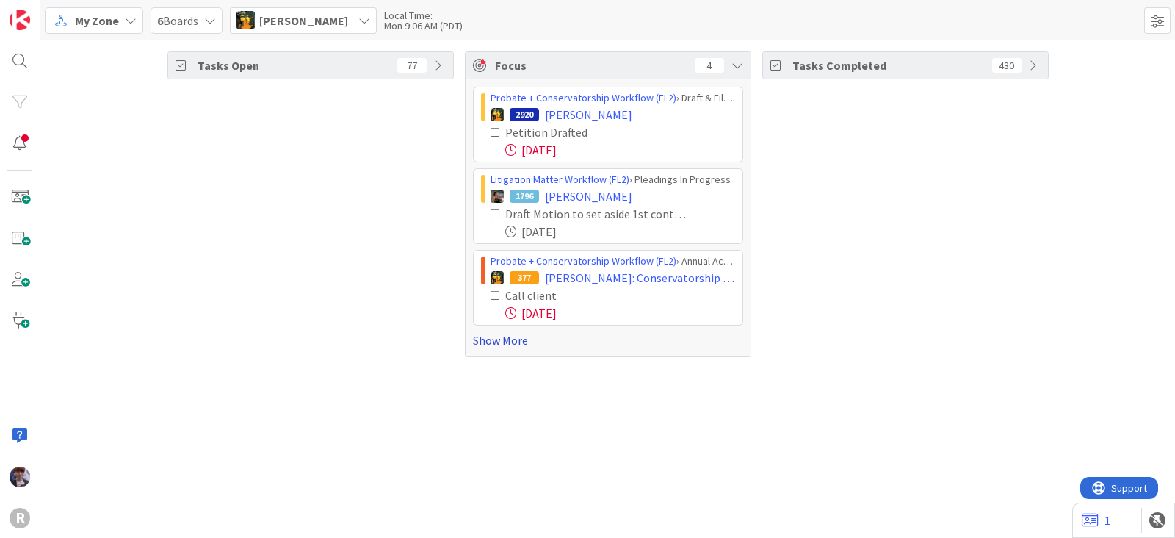
click at [482, 335] on link "Show More" at bounding box center [608, 340] width 270 height 18
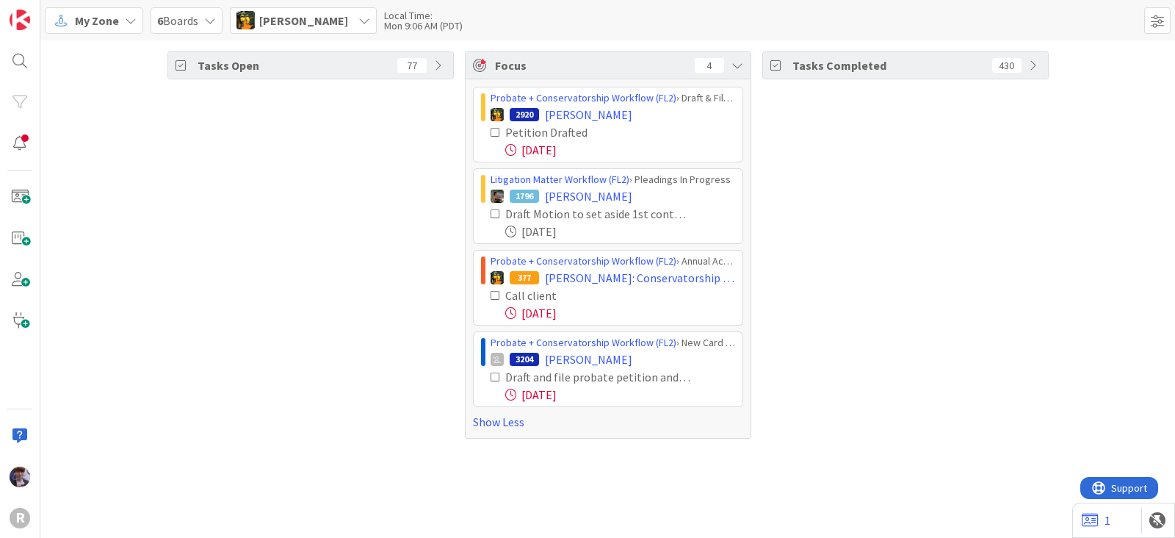
click at [494, 378] on icon at bounding box center [496, 377] width 10 height 10
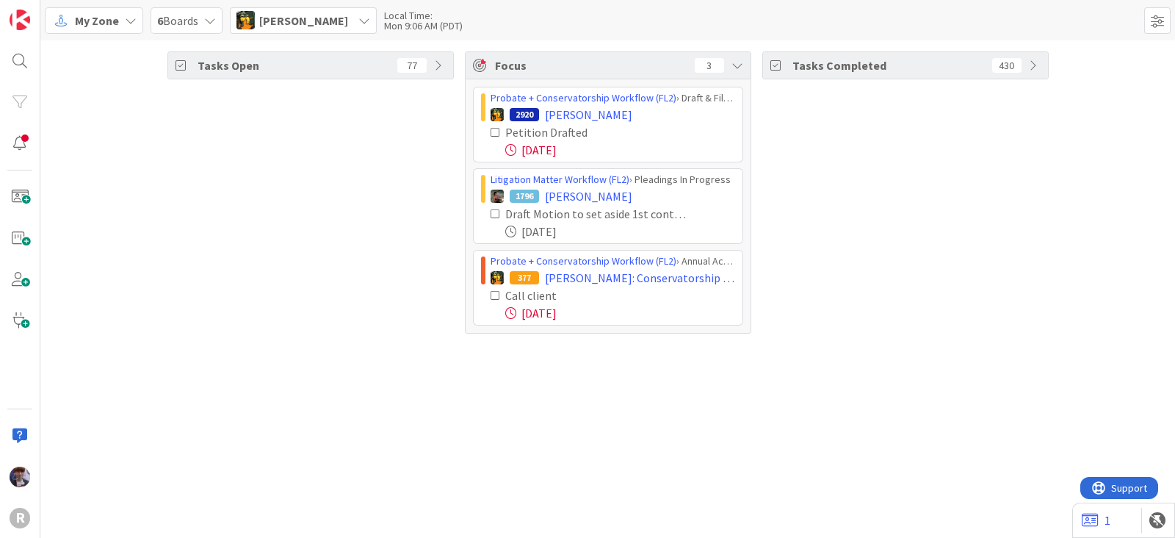
click at [492, 132] on icon at bounding box center [496, 132] width 10 height 10
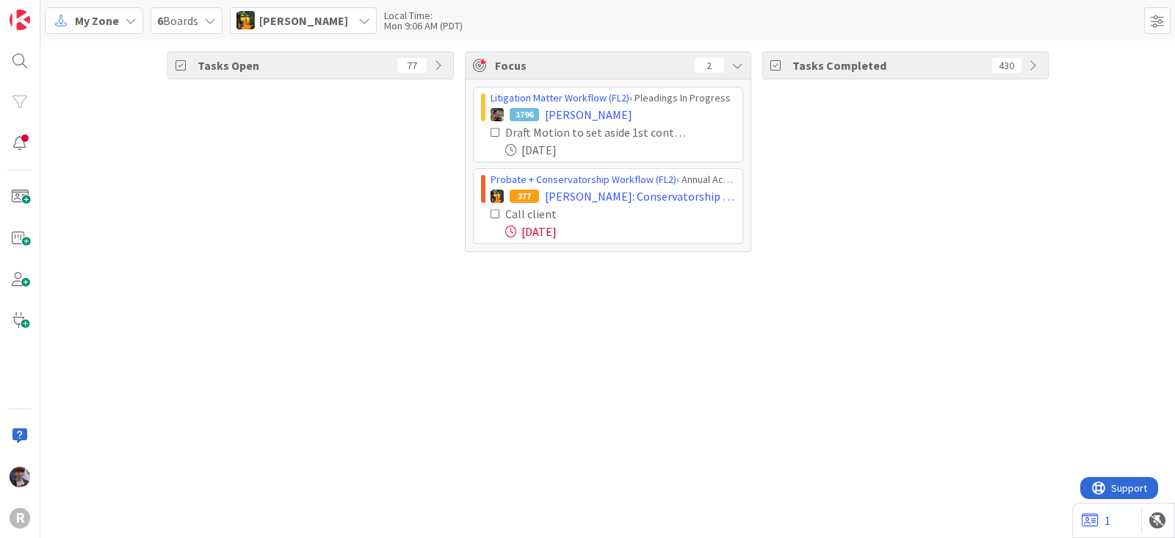
click at [335, 25] on div "Michael Robb" at bounding box center [303, 20] width 147 height 26
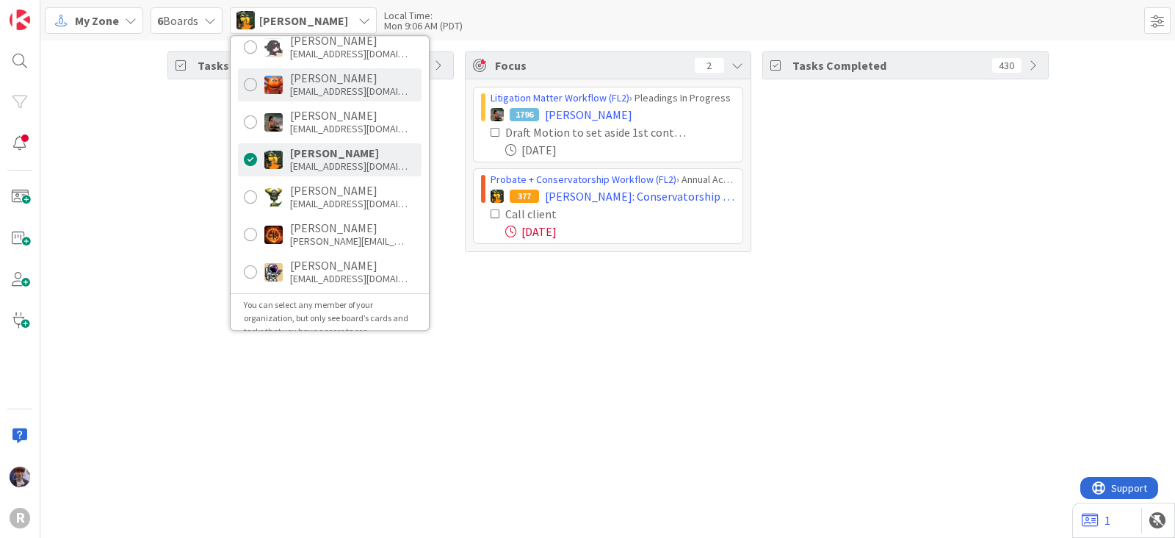
scroll to position [274, 0]
click at [302, 220] on div "Ted Reuter" at bounding box center [349, 226] width 118 height 13
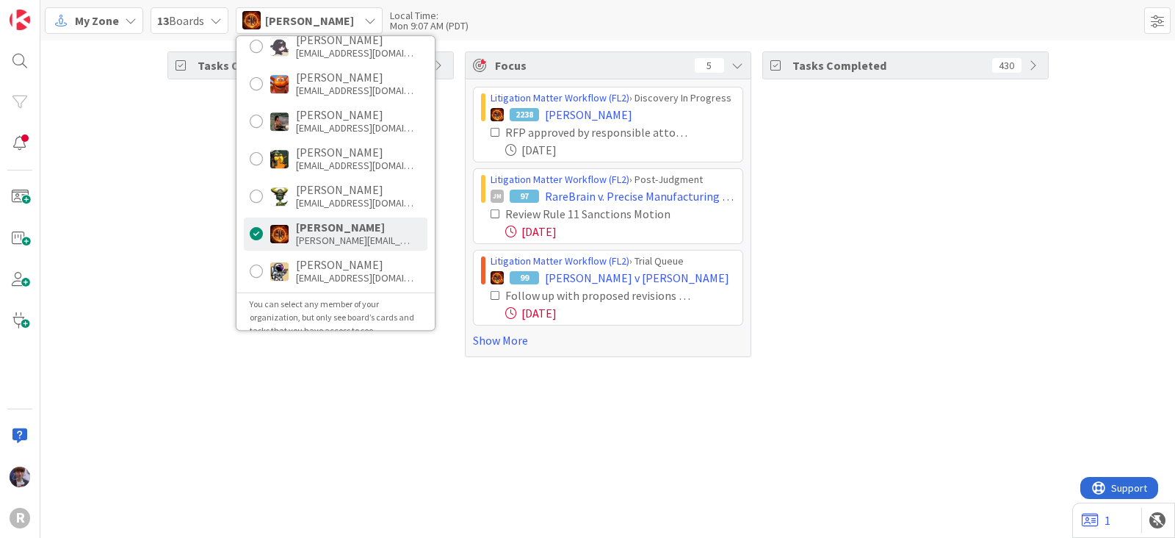
click at [199, 266] on div "Tasks Open 66" at bounding box center [310, 204] width 287 height 306
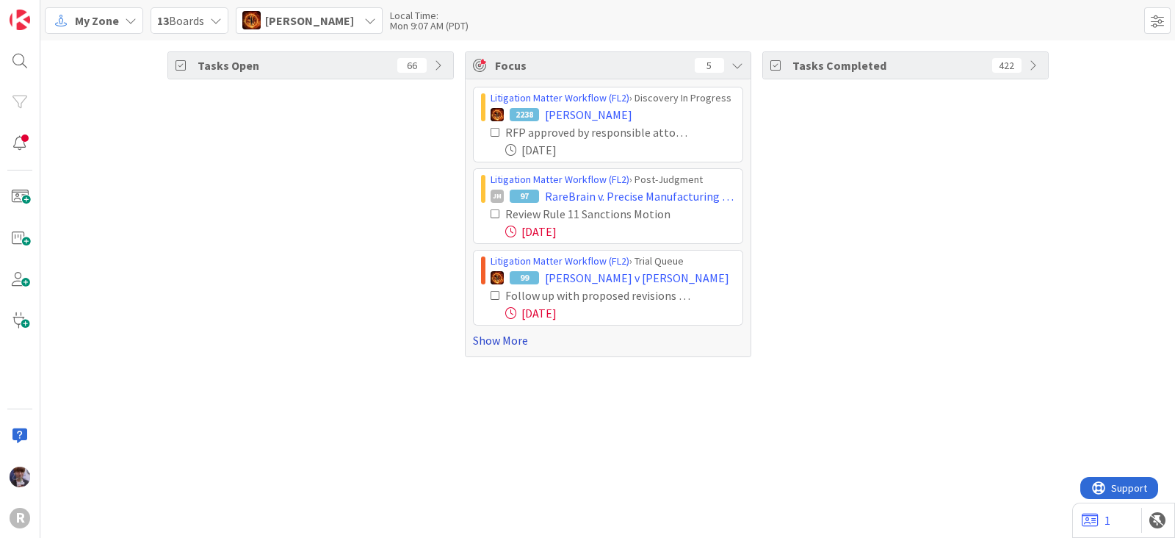
click at [489, 346] on link "Show More" at bounding box center [608, 340] width 270 height 18
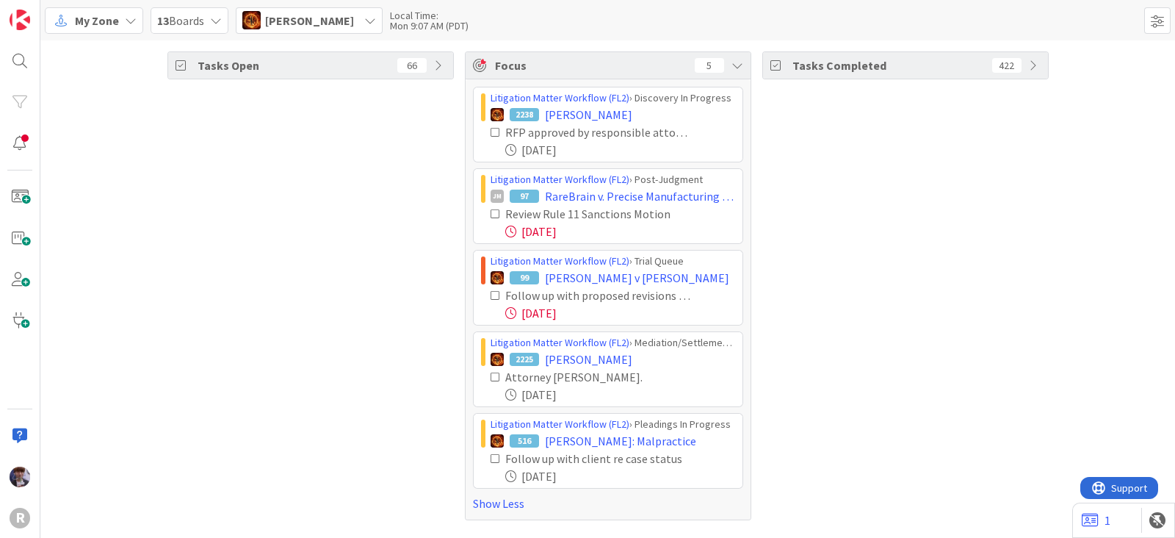
click at [325, 17] on div "Ted Reuter" at bounding box center [309, 20] width 147 height 26
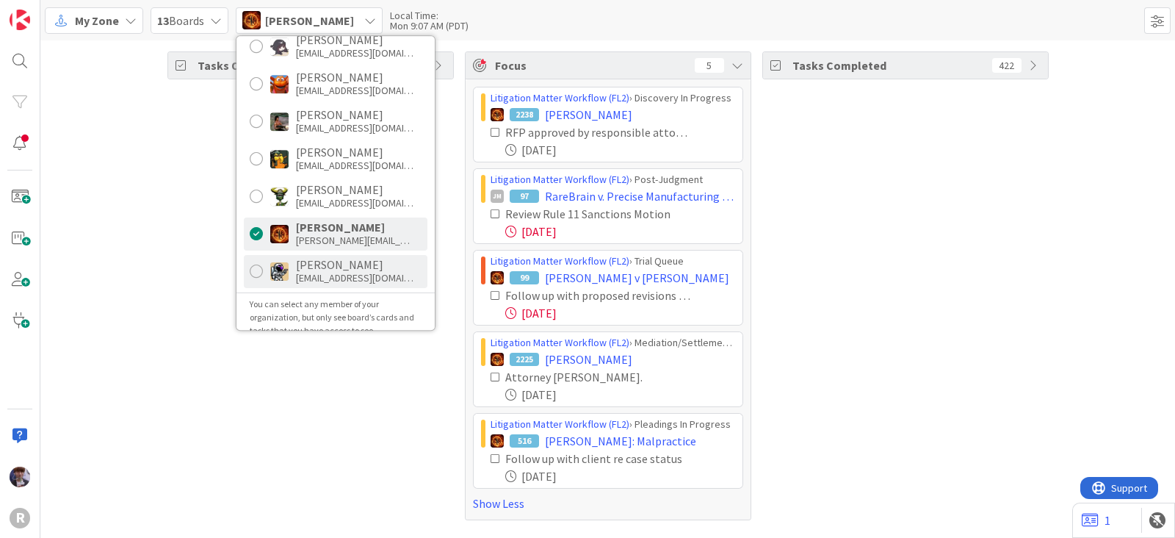
click at [304, 258] on div "Tyler McDonald" at bounding box center [355, 264] width 118 height 13
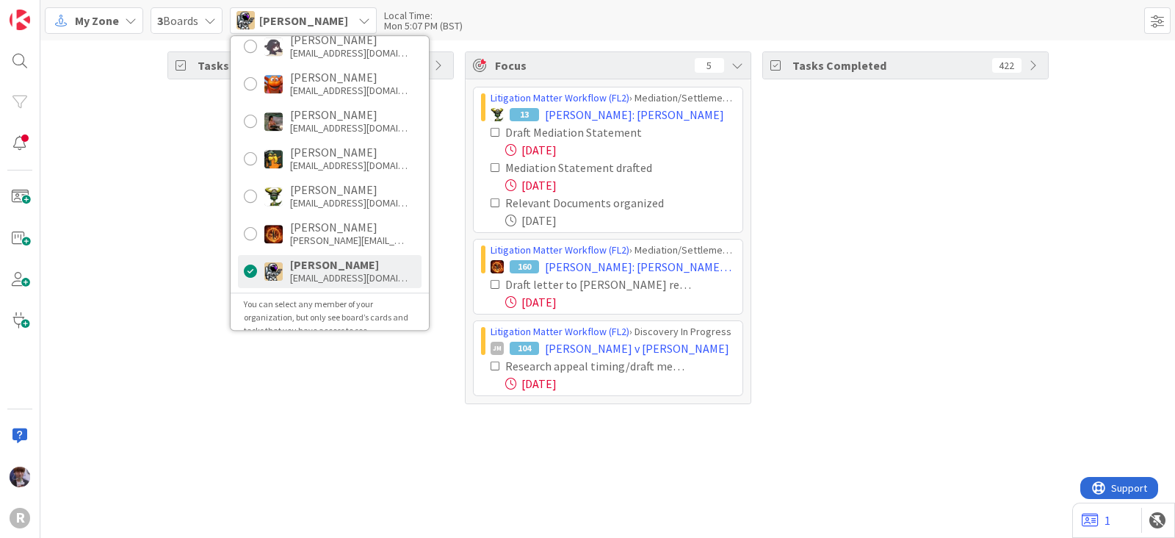
click at [160, 306] on div "Tasks Open 24 Focus 5 Litigation Matter Workflow (FL2) › Mediation/Settlement i…" at bounding box center [607, 227] width 1135 height 375
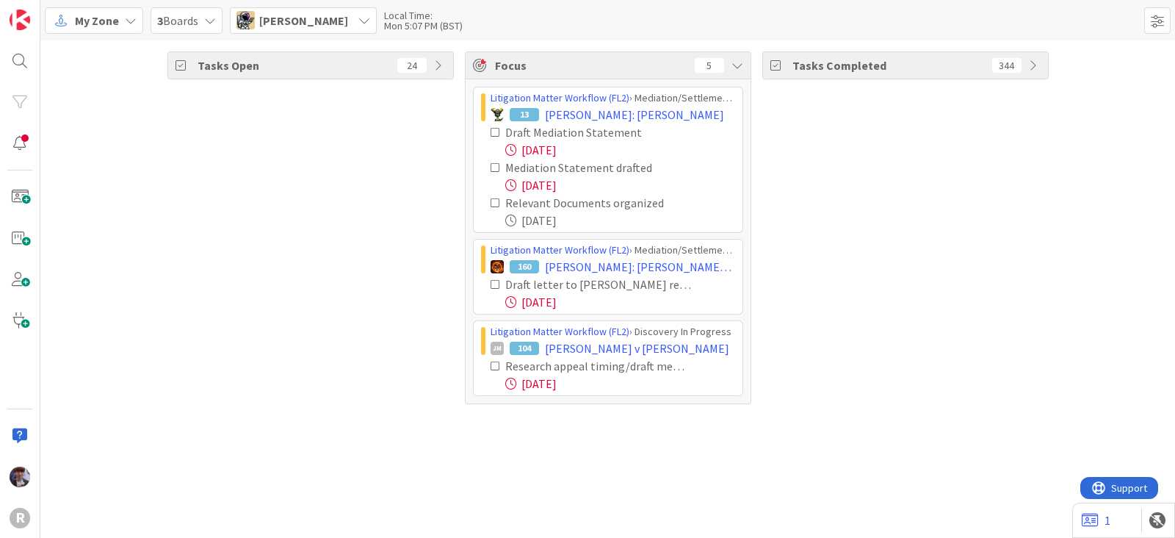
click at [495, 363] on icon at bounding box center [496, 366] width 10 height 10
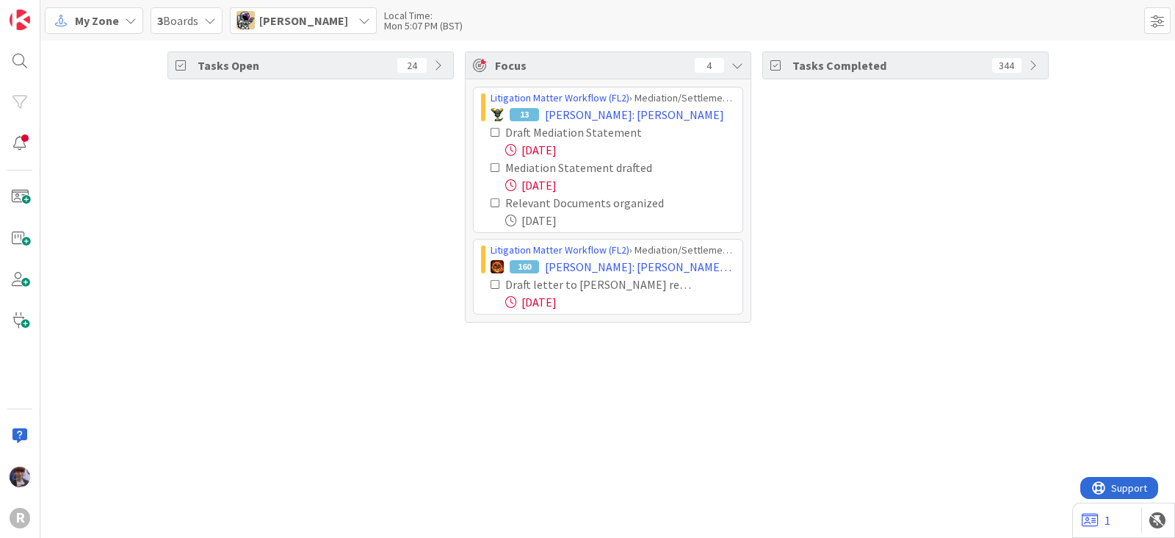
click at [494, 198] on icon at bounding box center [496, 203] width 10 height 10
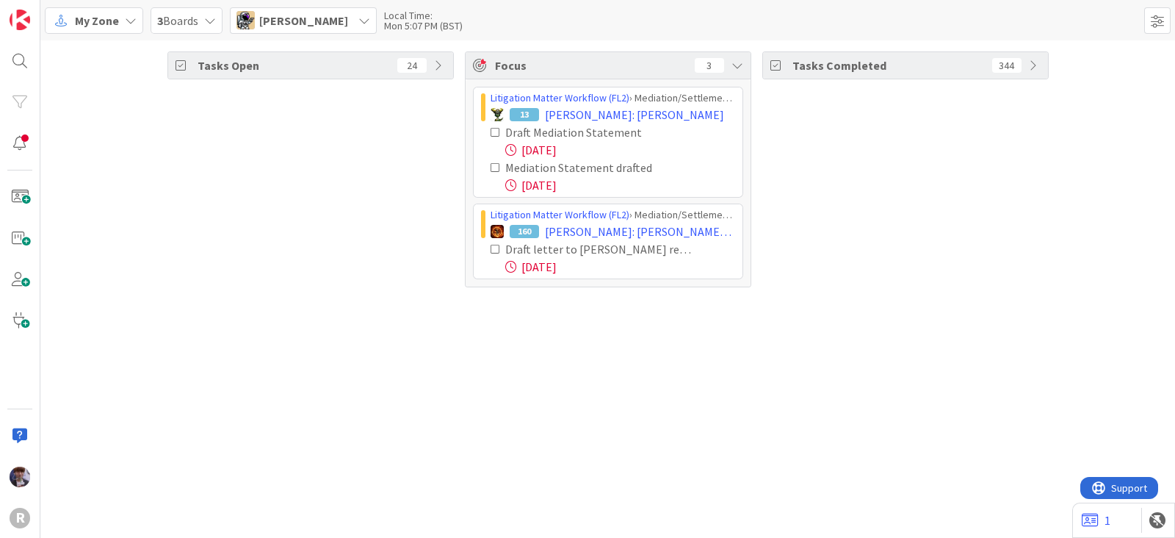
click at [347, 28] on div "Tyler McDonald" at bounding box center [303, 20] width 147 height 26
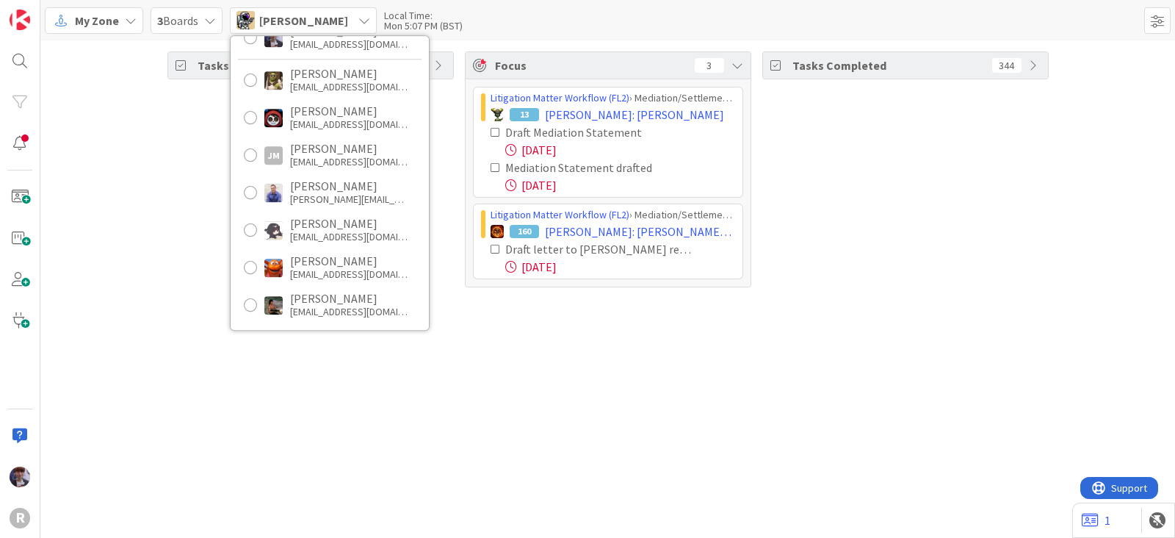
scroll to position [91, 0]
click at [338, 229] on div "knguyen@reutercorbett.com" at bounding box center [349, 235] width 118 height 13
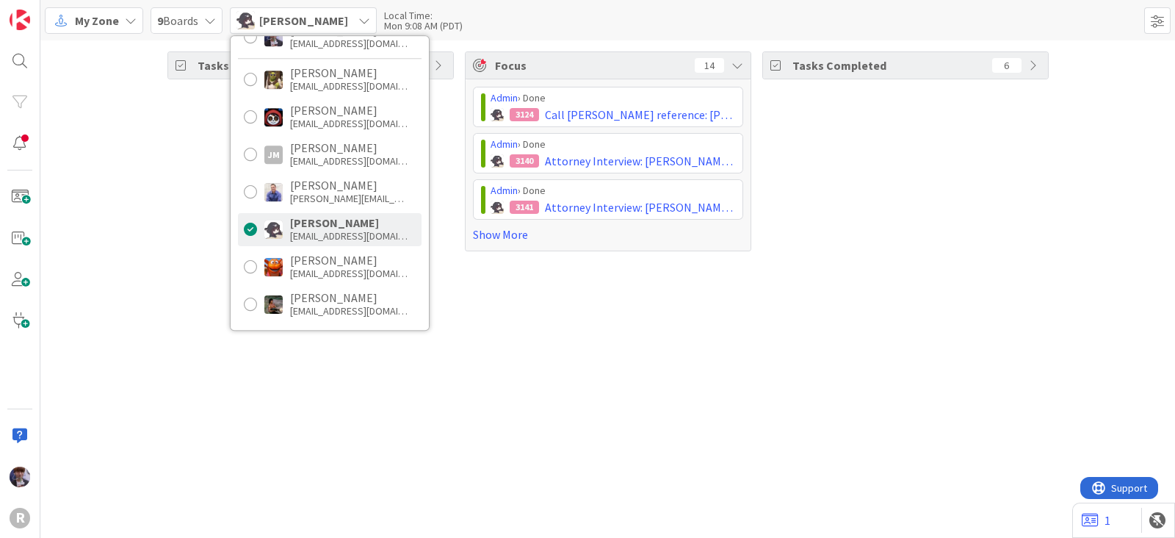
click at [467, 277] on div "Tasks Open 22 Focus 14 Admin › Done 3124 Call Brady's reference: Freeman Admin …" at bounding box center [607, 288] width 1135 height 497
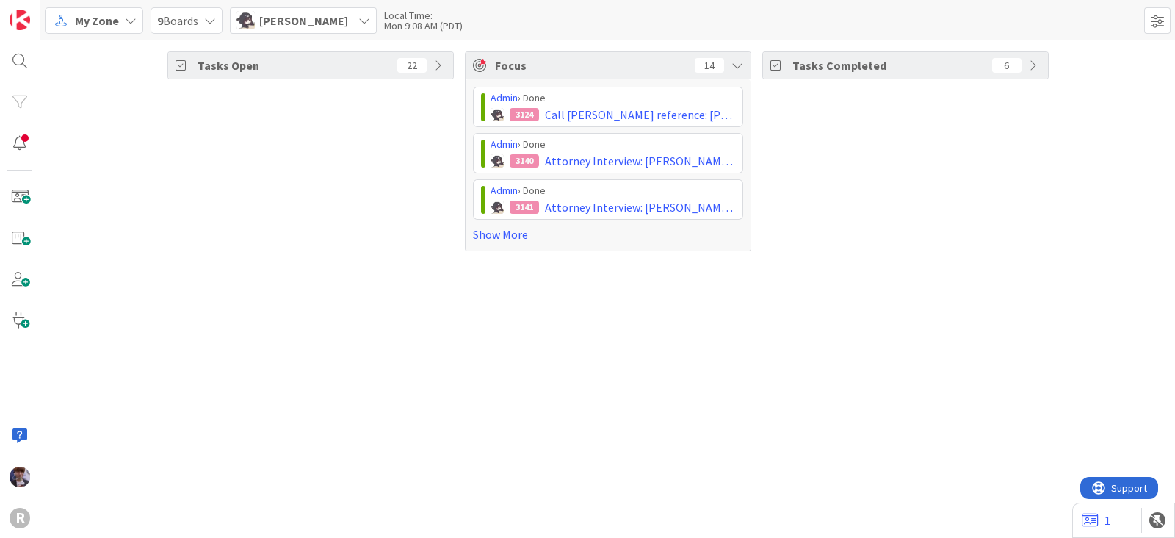
click at [480, 243] on div "Admin › Done 3124 Call Brady's reference: Freeman Admin › Done 3140 Attorney In…" at bounding box center [608, 164] width 285 height 171
click at [483, 238] on link "Show More" at bounding box center [608, 235] width 270 height 18
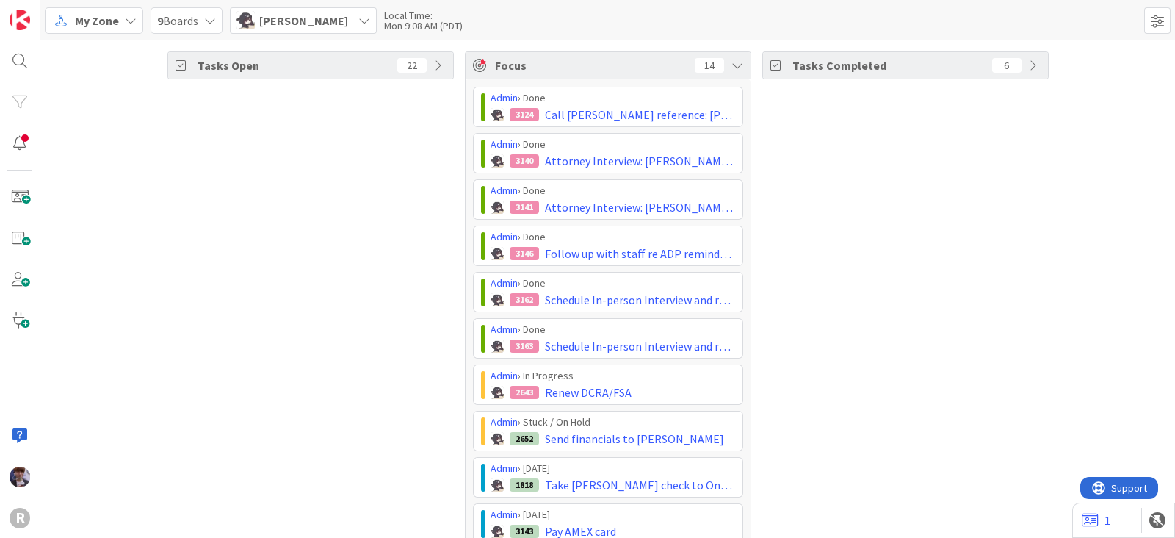
click at [331, 275] on div "Tasks Open 22" at bounding box center [310, 405] width 287 height 709
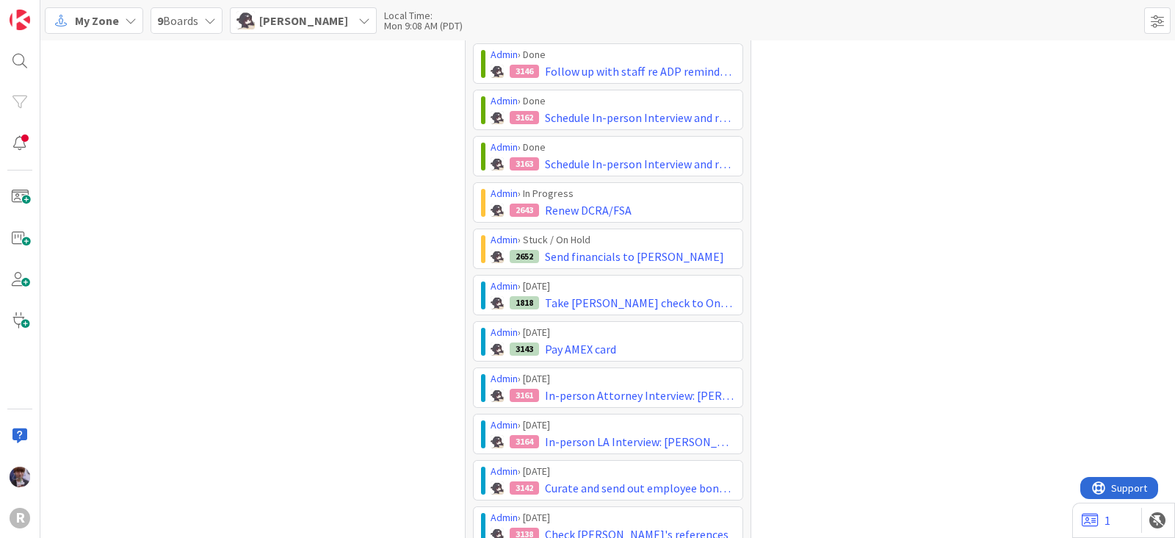
scroll to position [183, 0]
click at [271, 349] on div "Tasks Open 22" at bounding box center [310, 222] width 287 height 709
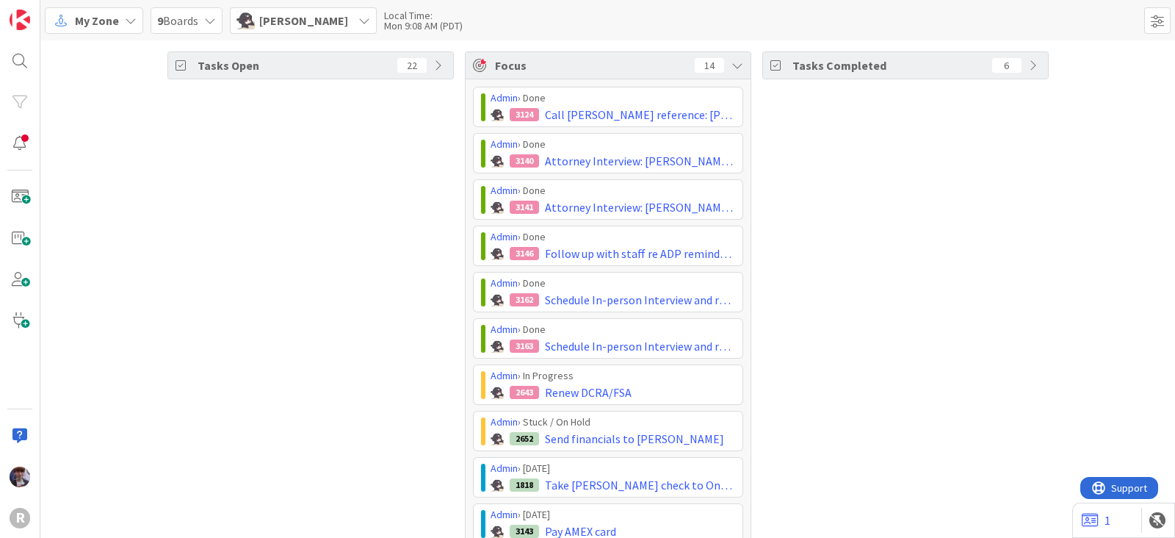
scroll to position [0, 0]
click at [343, 32] on div "Kelly Nguyen" at bounding box center [303, 20] width 147 height 26
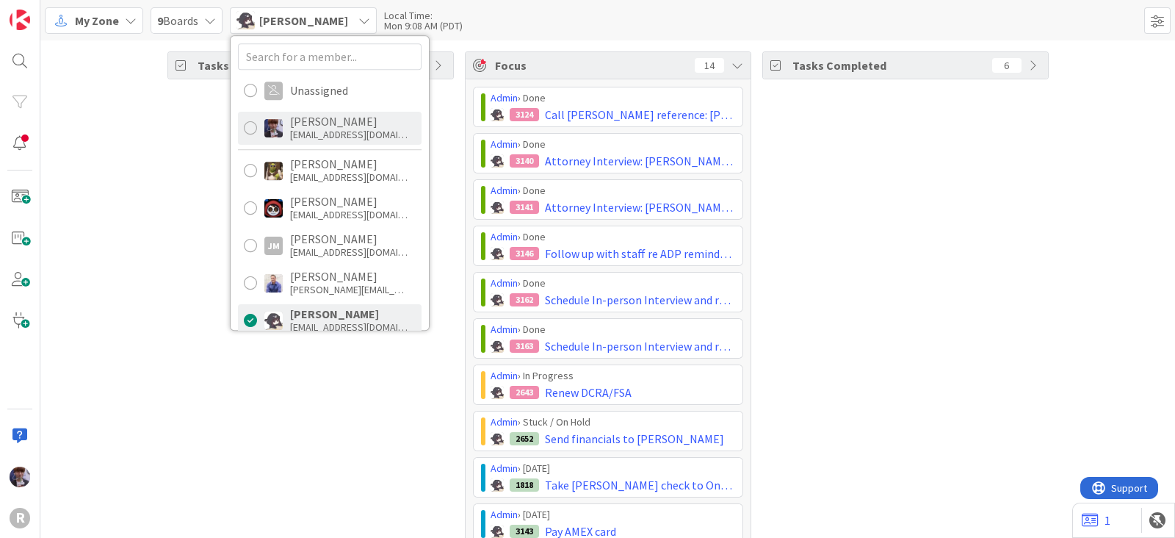
click at [337, 141] on div "Minka Laine Friesen mfriesen@reutercorbett.com" at bounding box center [330, 128] width 184 height 33
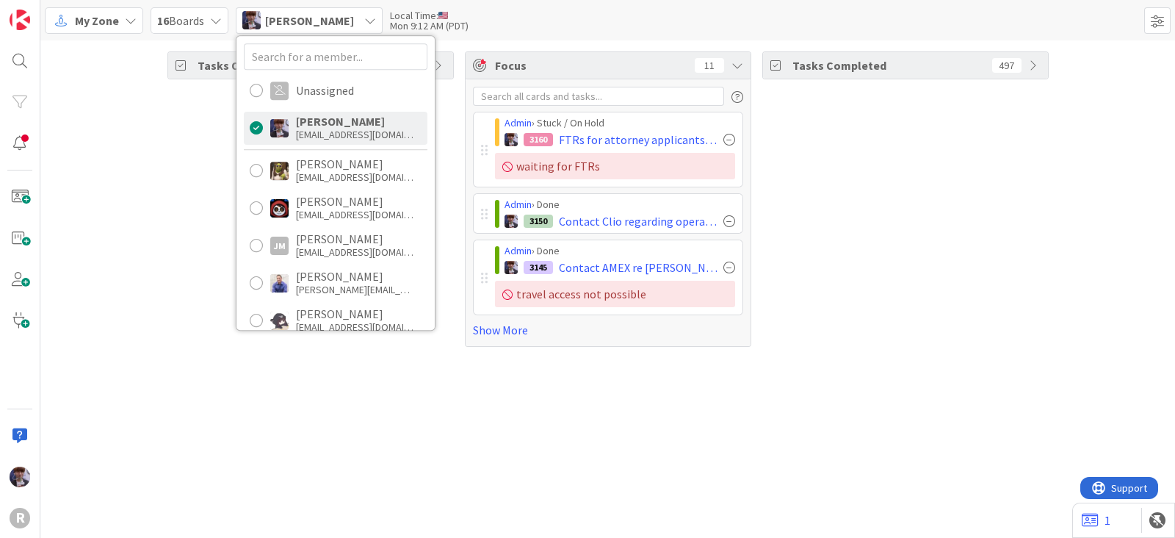
click at [176, 276] on div "Tasks Open 33" at bounding box center [310, 198] width 287 height 295
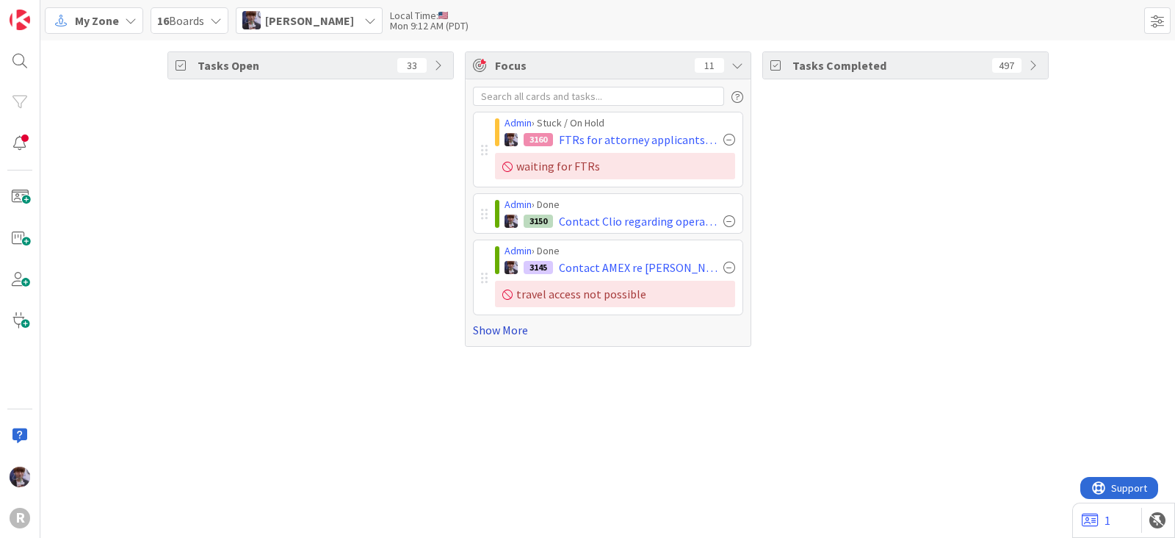
click at [484, 332] on link "Show More" at bounding box center [608, 330] width 270 height 18
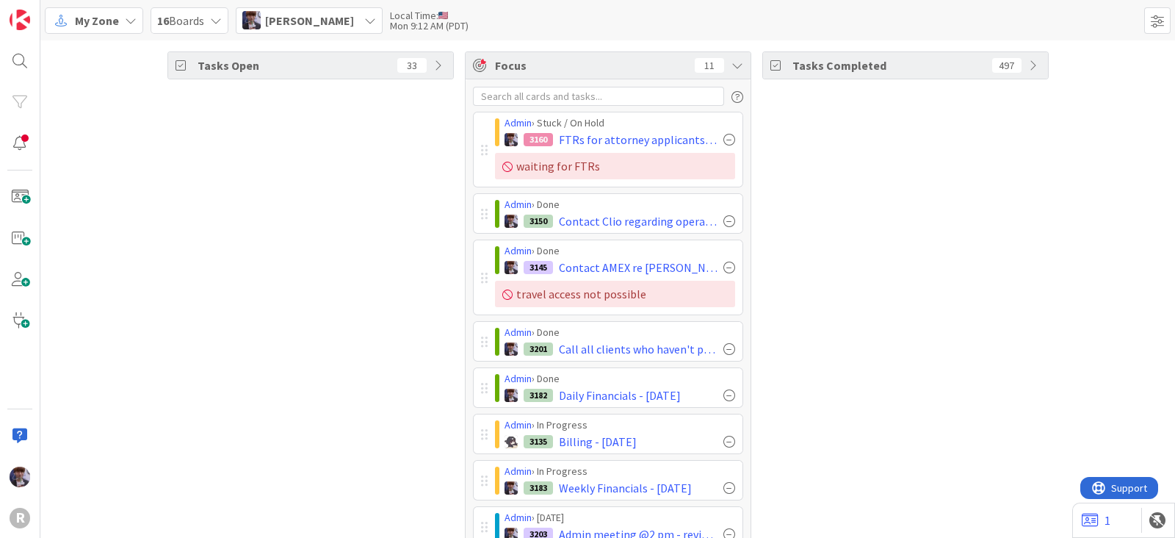
click at [403, 168] on div "Tasks Open 33" at bounding box center [310, 384] width 287 height 666
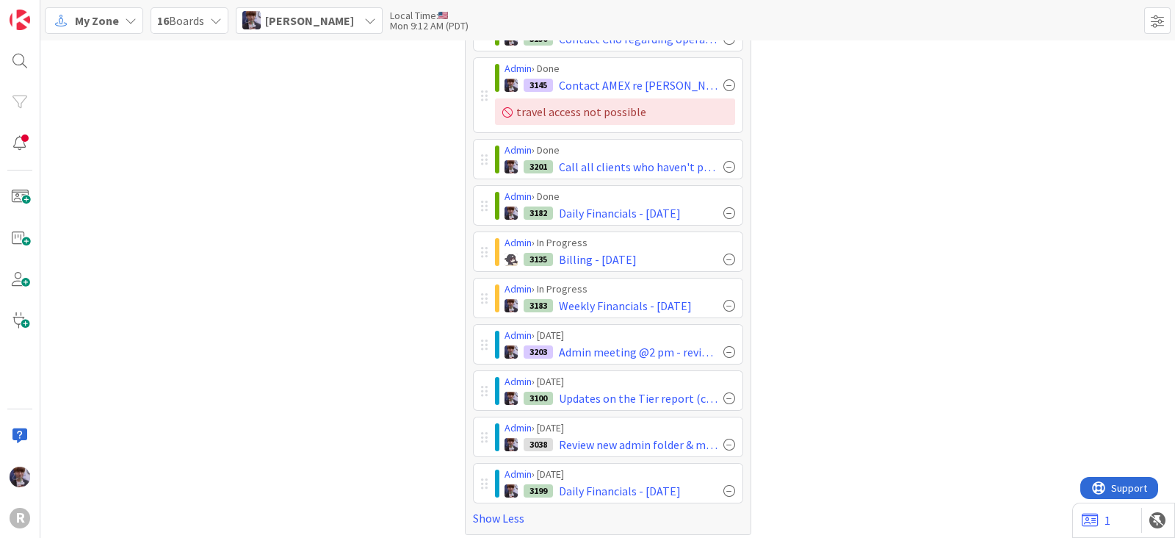
scroll to position [187, 0]
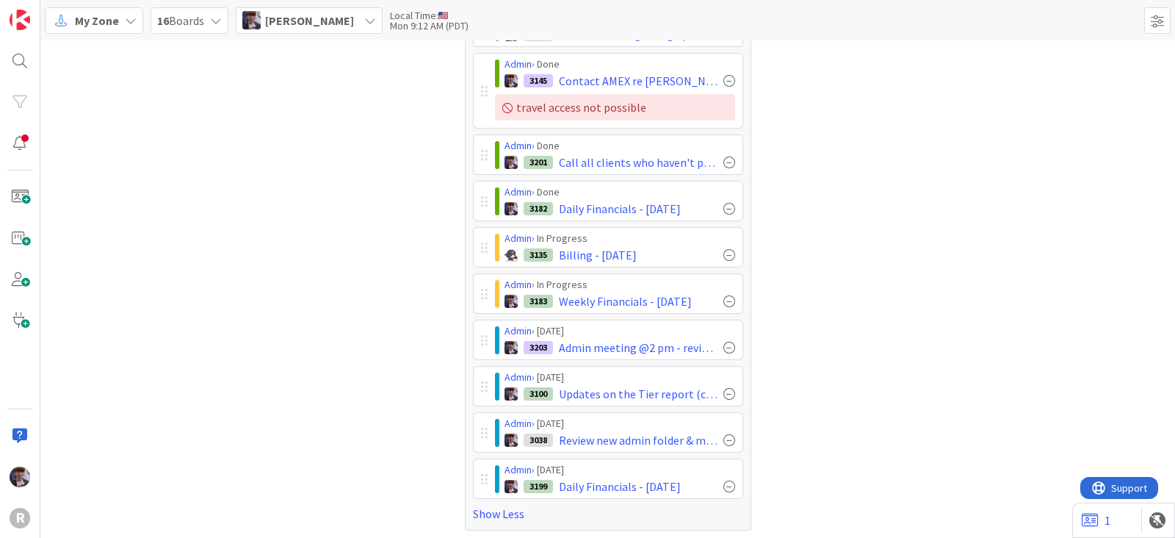
click at [804, 377] on div "Tasks Completed 497" at bounding box center [906, 198] width 287 height 666
click at [867, 199] on div "Tasks Completed 497" at bounding box center [906, 198] width 287 height 666
